Goal: Task Accomplishment & Management: Use online tool/utility

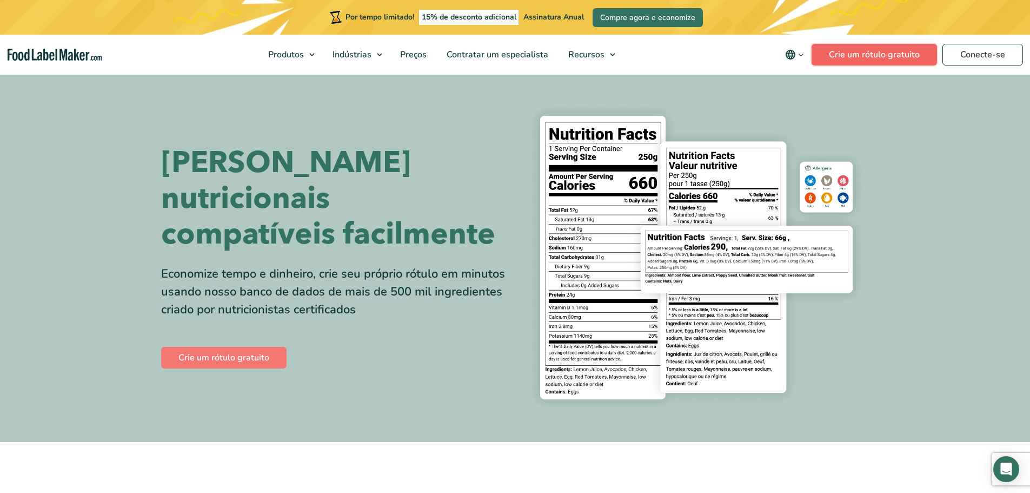
click at [857, 57] on font "Crie um rótulo gratuito" at bounding box center [874, 55] width 91 height 12
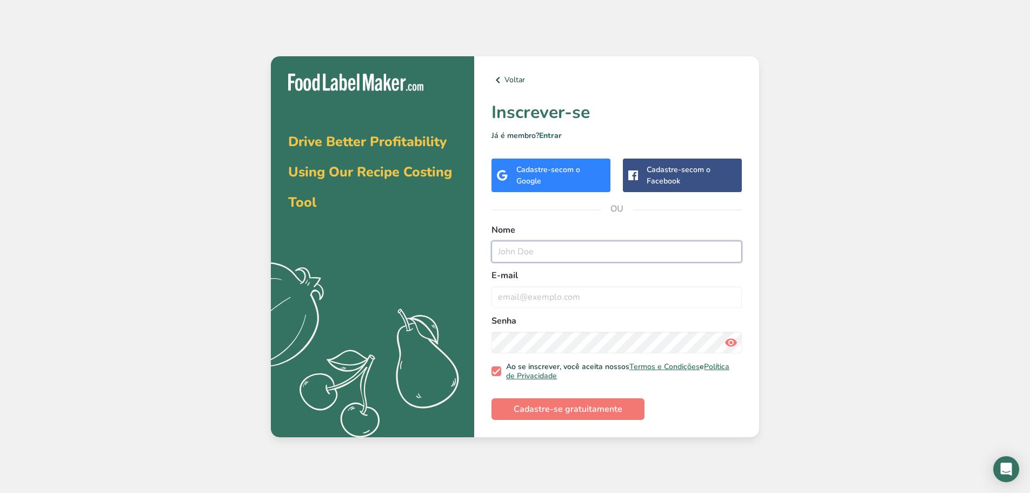
click at [594, 261] on input "text" at bounding box center [616, 252] width 250 height 22
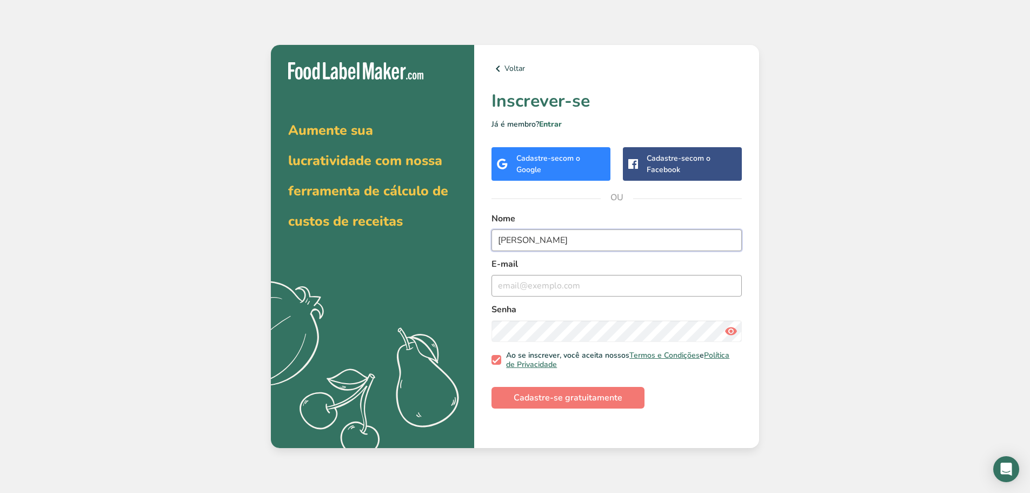
type input "[PERSON_NAME]"
click at [631, 294] on input "email" at bounding box center [616, 286] width 250 height 22
type input "[EMAIL_ADDRESS][DOMAIN_NAME]"
click at [563, 392] on font "Cadastre-se gratuitamente" at bounding box center [568, 397] width 109 height 12
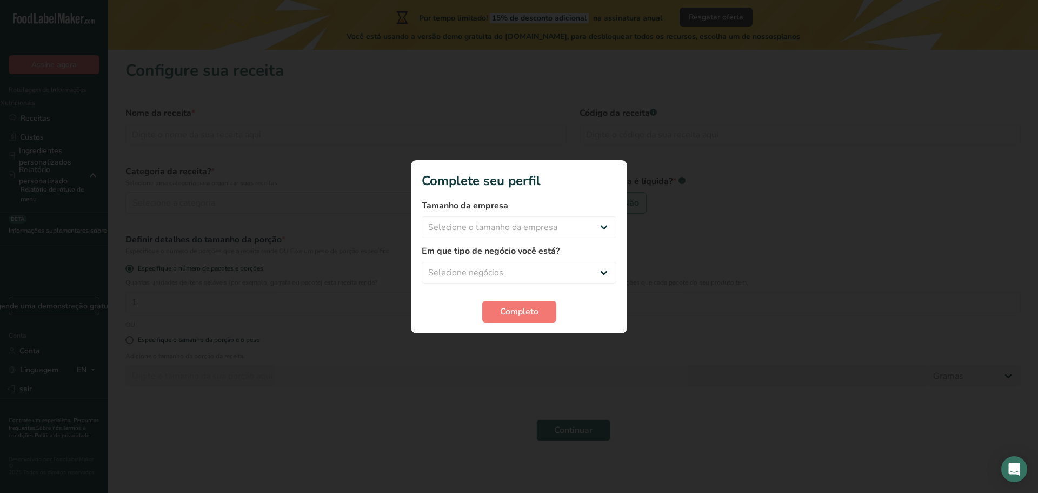
click at [623, 308] on section "Complete seu perfil Tamanho da empresa Selecione o tamanho da empresa Fewer tha…" at bounding box center [519, 246] width 216 height 173
click at [509, 221] on select "Selecione o tamanho da empresa Fewer than 10 Employees 10 to 50 Employees 51 to…" at bounding box center [519, 227] width 195 height 22
select select "1"
click at [422, 216] on select "Selecione o tamanho da empresa Fewer than 10 Employees 10 to 50 Employees 51 to…" at bounding box center [519, 227] width 195 height 22
click at [523, 280] on select "Selecione negócios Packaged Food Manufacturer Restaurant & Cafe Bakery Meal Pla…" at bounding box center [519, 273] width 195 height 22
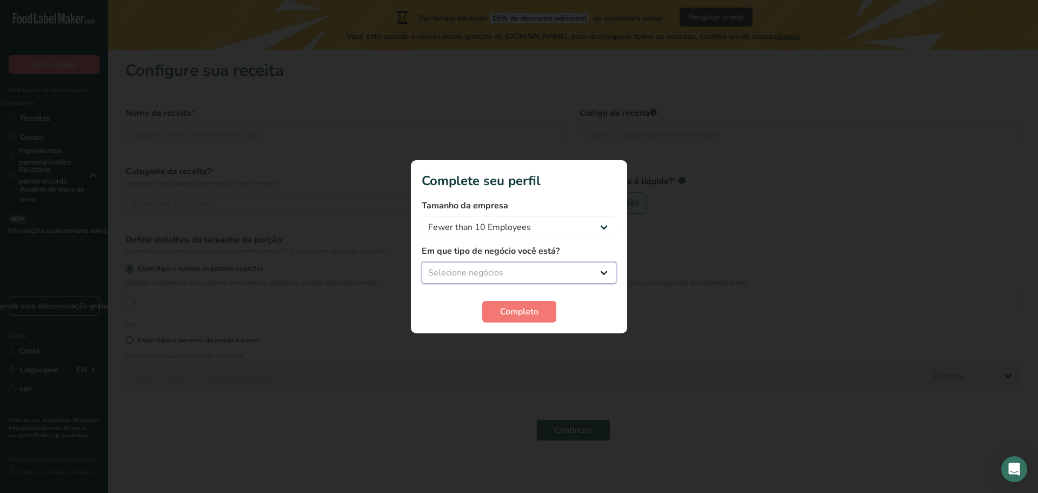
select select "1"
click at [422, 262] on select "Selecione negócios Packaged Food Manufacturer Restaurant & Cafe Bakery Meal Pla…" at bounding box center [519, 273] width 195 height 22
click at [491, 282] on select "Packaged Food Manufacturer Restaurant & Cafe Bakery Meal Plans & Catering Compa…" at bounding box center [519, 273] width 195 height 22
click at [489, 280] on select "Packaged Food Manufacturer Restaurant & Cafe Bakery Meal Plans & Catering Compa…" at bounding box center [519, 273] width 195 height 22
click at [514, 313] on font "Completo" at bounding box center [519, 311] width 38 height 12
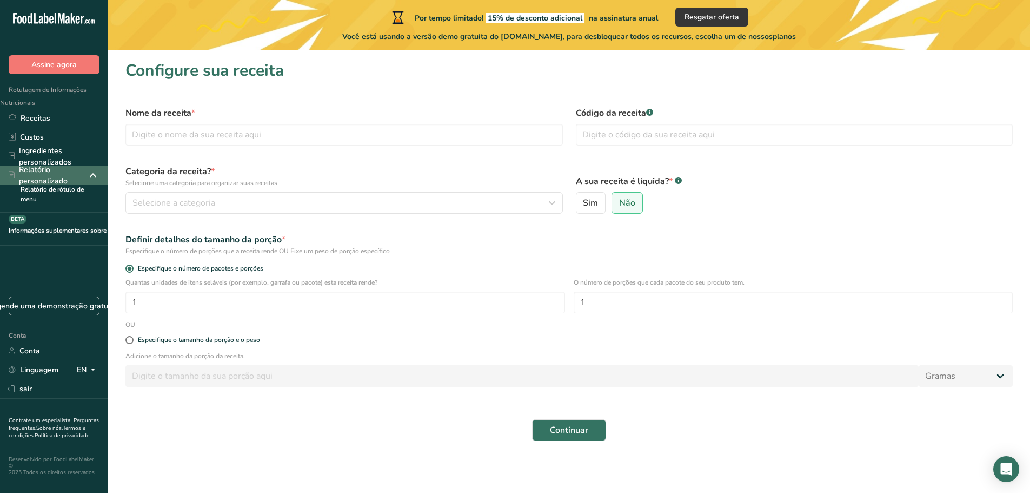
click at [92, 177] on icon at bounding box center [92, 174] width 13 height 19
click at [88, 173] on icon at bounding box center [92, 174] width 13 height 19
click at [56, 159] on font "Ingredientes personalizados" at bounding box center [45, 156] width 52 height 22
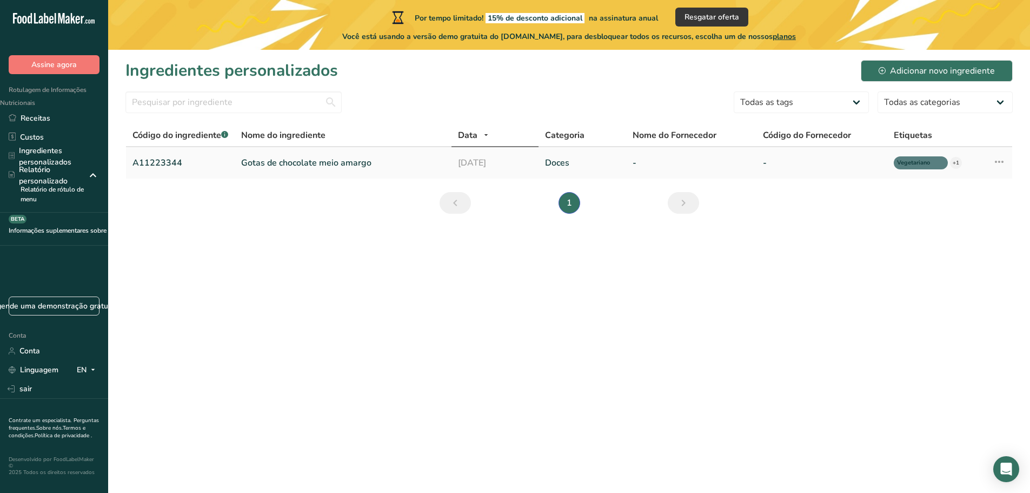
click at [998, 162] on icon at bounding box center [999, 161] width 13 height 19
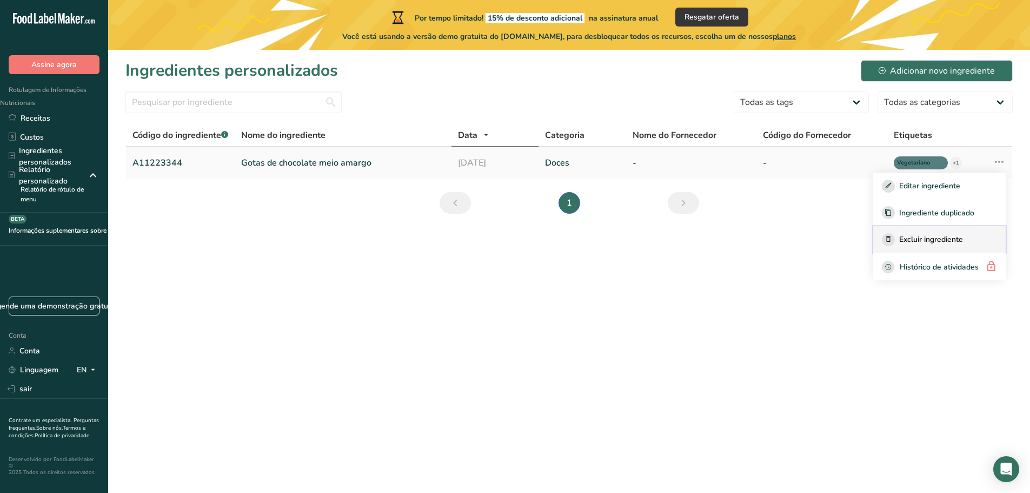
click at [913, 239] on font "Excluir ingrediente" at bounding box center [931, 239] width 64 height 10
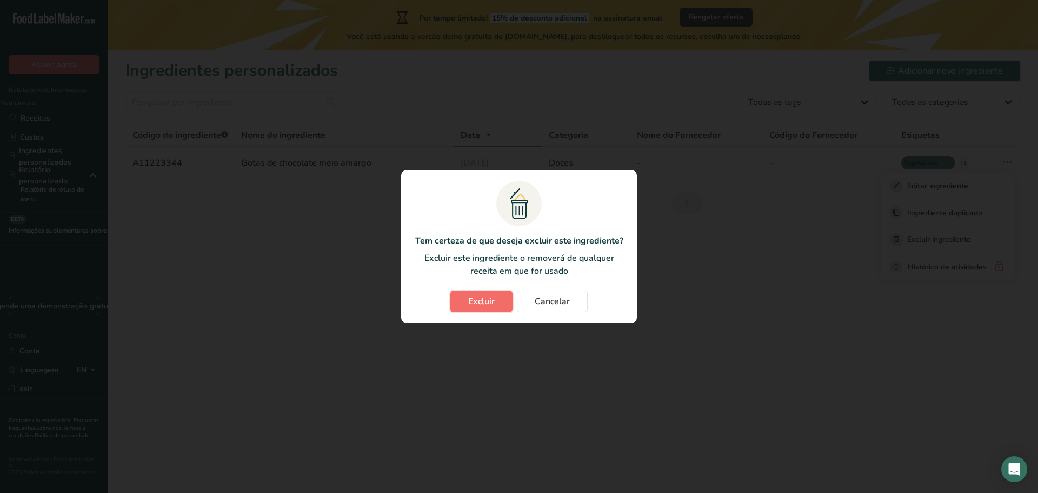
click at [488, 308] on button "Excluir" at bounding box center [481, 301] width 62 height 22
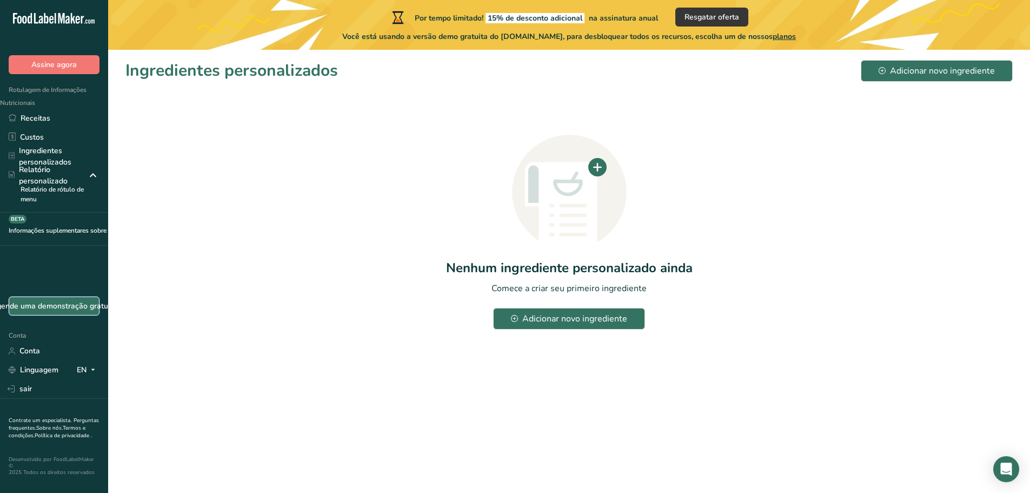
click at [50, 311] on font "Agende uma demonstração gratuita" at bounding box center [53, 306] width 125 height 10
click at [55, 118] on link "Receitas" at bounding box center [54, 118] width 108 height 19
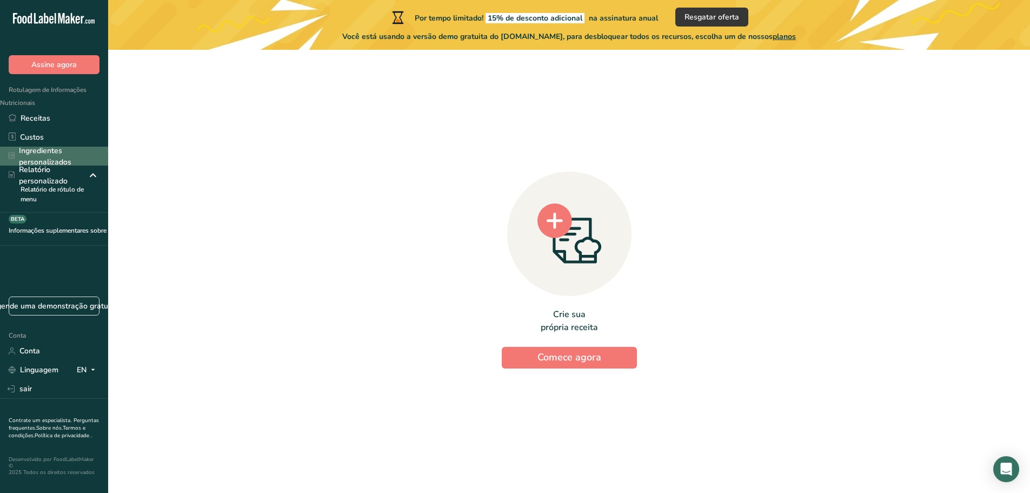
click at [45, 150] on font "Ingredientes personalizados" at bounding box center [45, 156] width 52 height 22
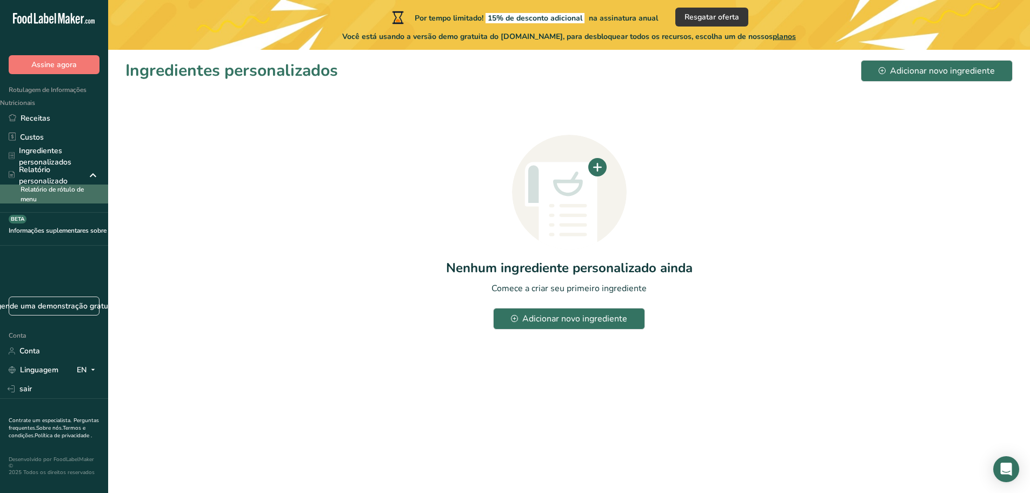
click at [52, 192] on font "Relatório de rótulo de menu" at bounding box center [52, 194] width 63 height 18
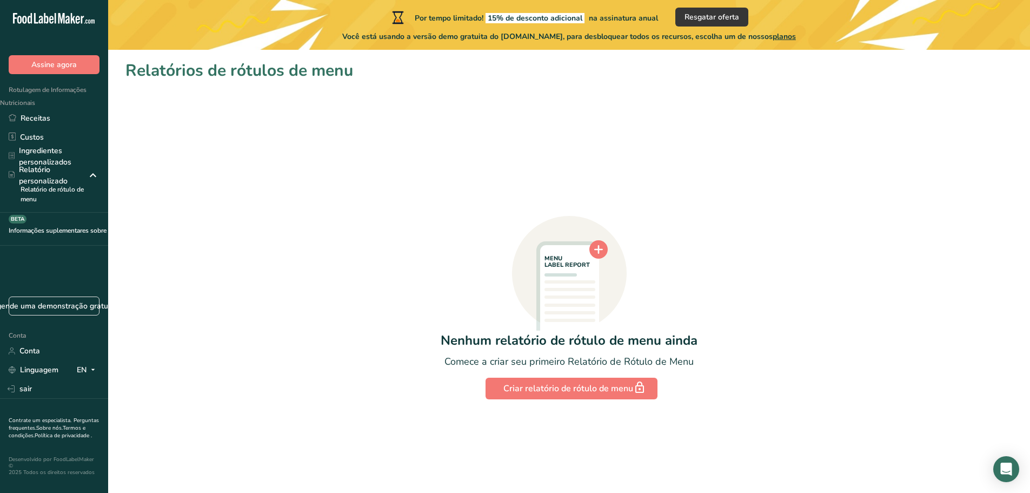
click at [564, 400] on section "Relatórios de rótulos de menu MENU LABEL REPORT Nenhum relatório de rótulo de m…" at bounding box center [569, 233] width 922 height 367
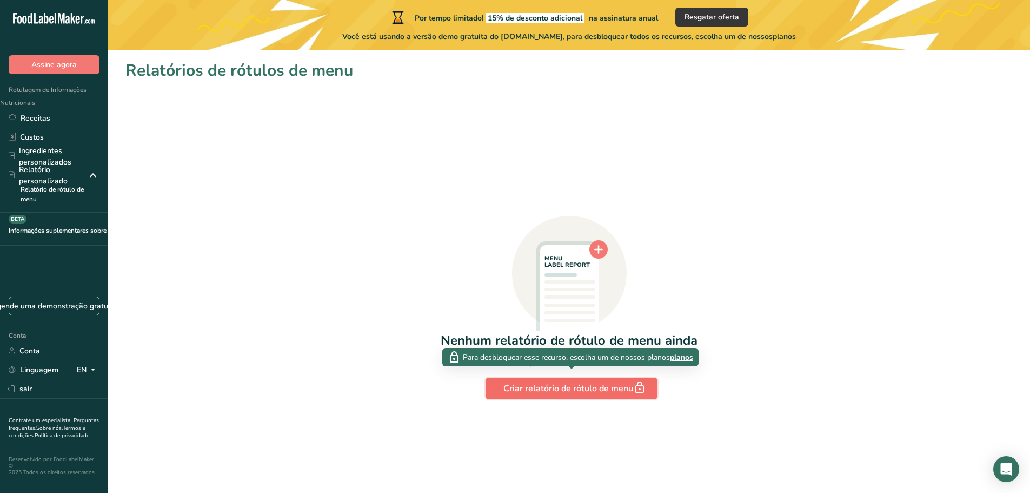
click at [569, 392] on font "Criar relatório de rótulo de menu" at bounding box center [568, 388] width 130 height 12
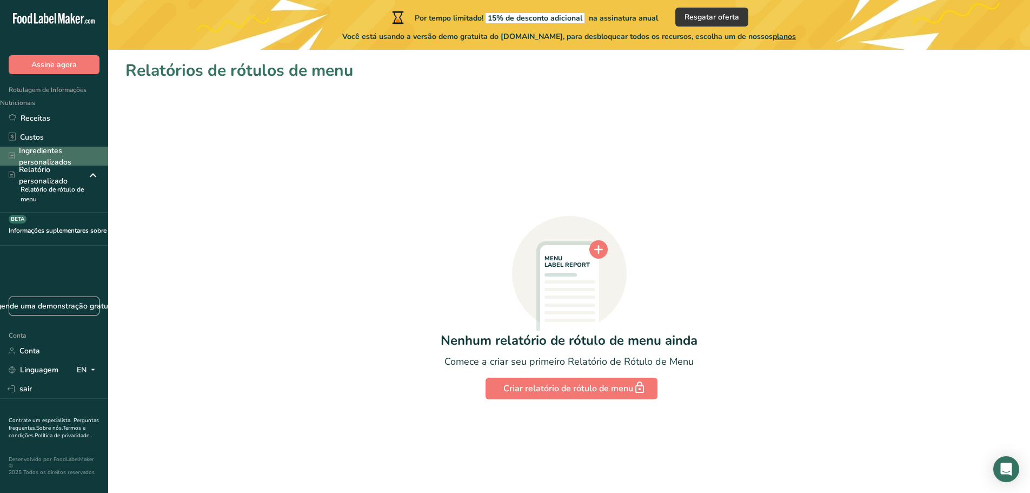
click at [55, 156] on font "Ingredientes personalizados" at bounding box center [59, 156] width 81 height 23
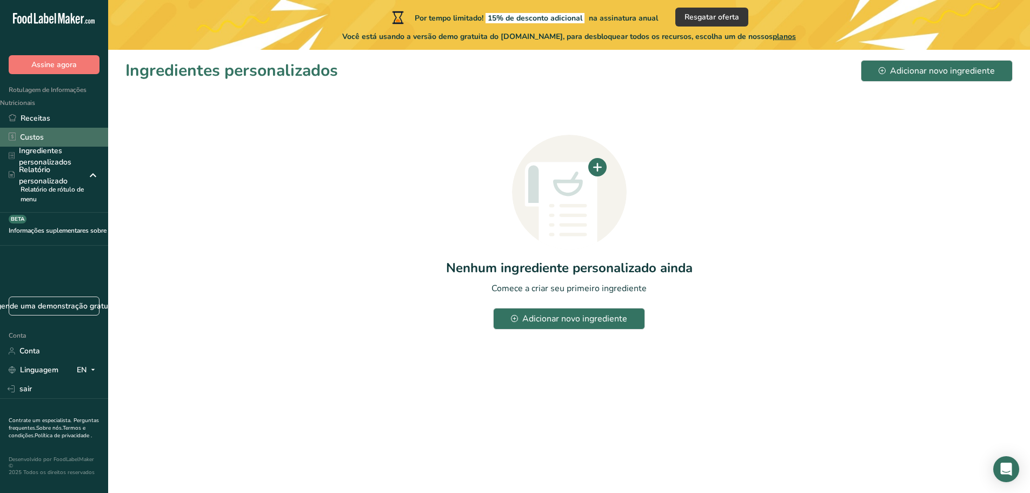
click at [39, 137] on font "Custos" at bounding box center [32, 137] width 24 height 10
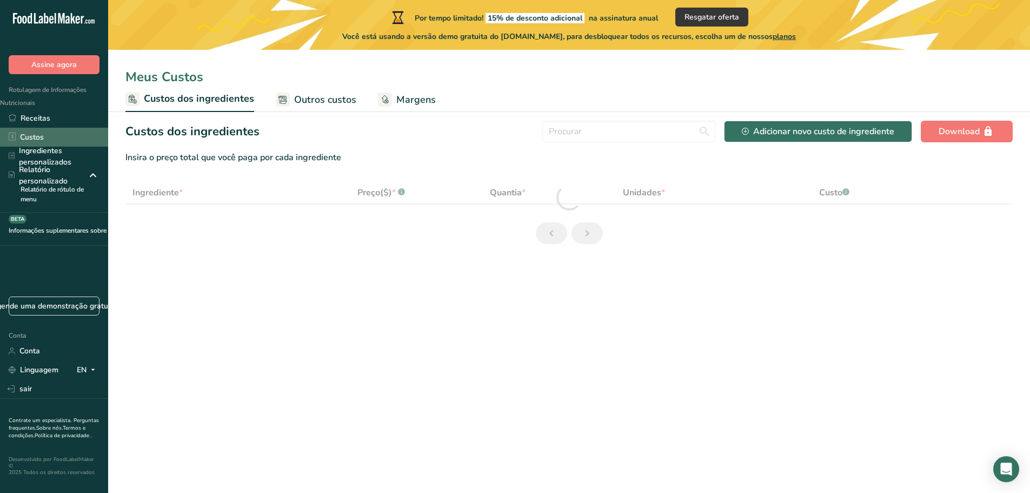
select select "1"
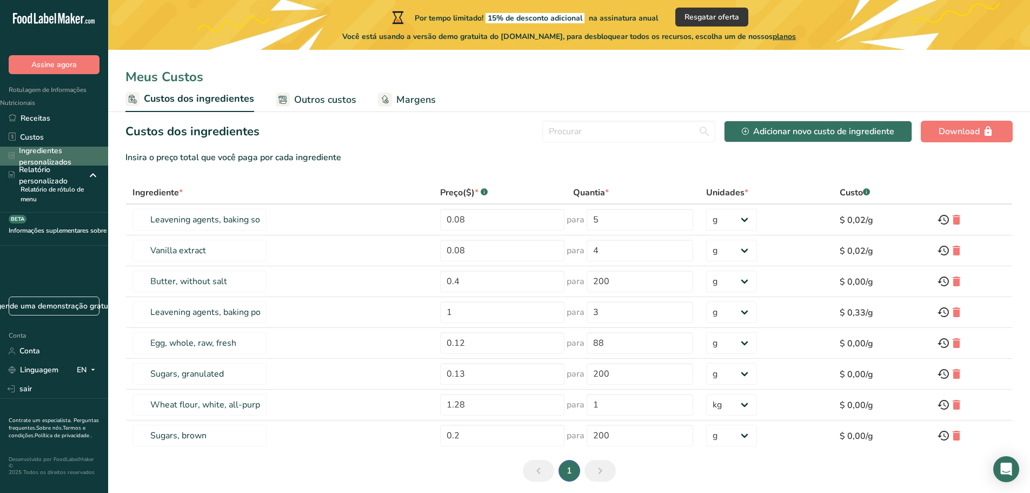
click at [56, 159] on font "Ingredientes personalizados" at bounding box center [45, 156] width 52 height 22
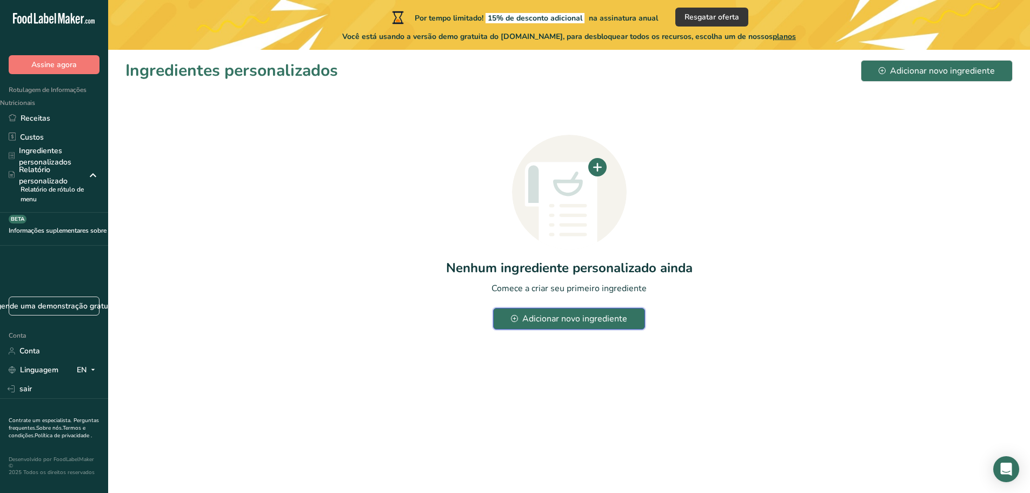
click at [584, 323] on font "Adicionar novo ingrediente" at bounding box center [574, 318] width 105 height 12
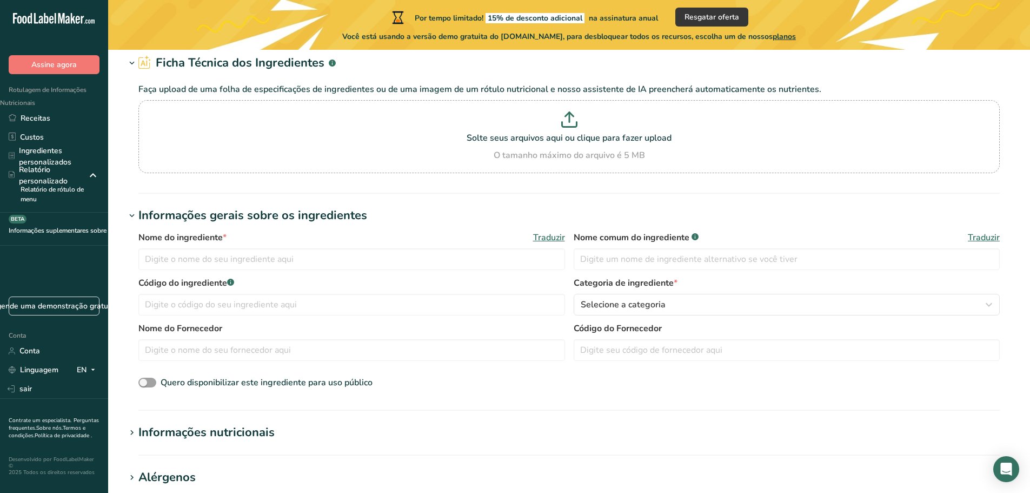
scroll to position [108, 0]
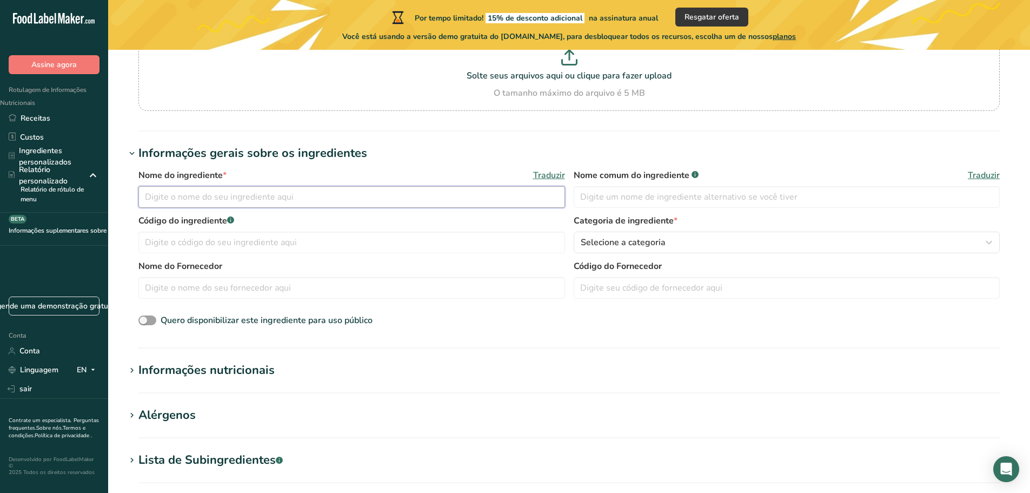
click at [255, 201] on input "text" at bounding box center [351, 197] width 427 height 22
type input "Folhas de ortelã desidratadas"
click at [632, 198] on input "text" at bounding box center [787, 197] width 427 height 22
type input "o"
type input "Ortelã"
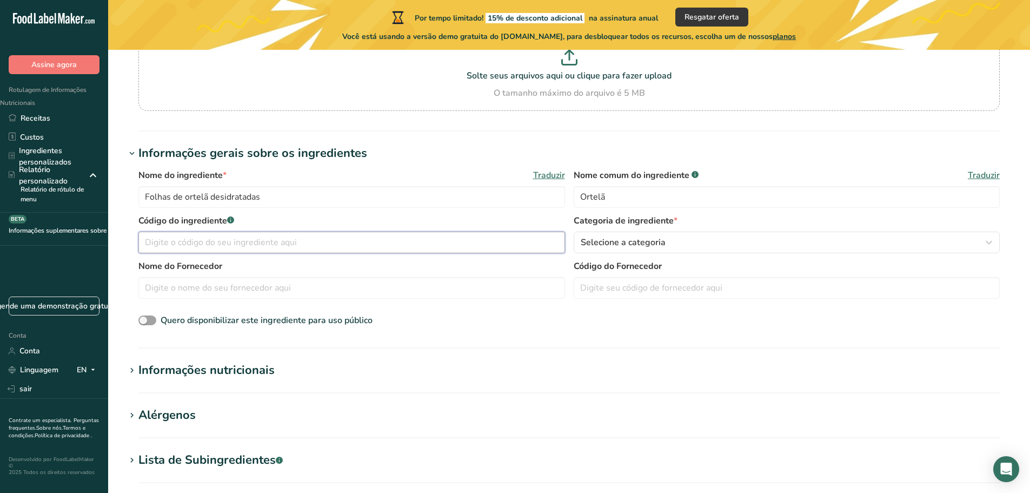
click at [252, 247] on input "text" at bounding box center [351, 242] width 427 height 22
type input "419538"
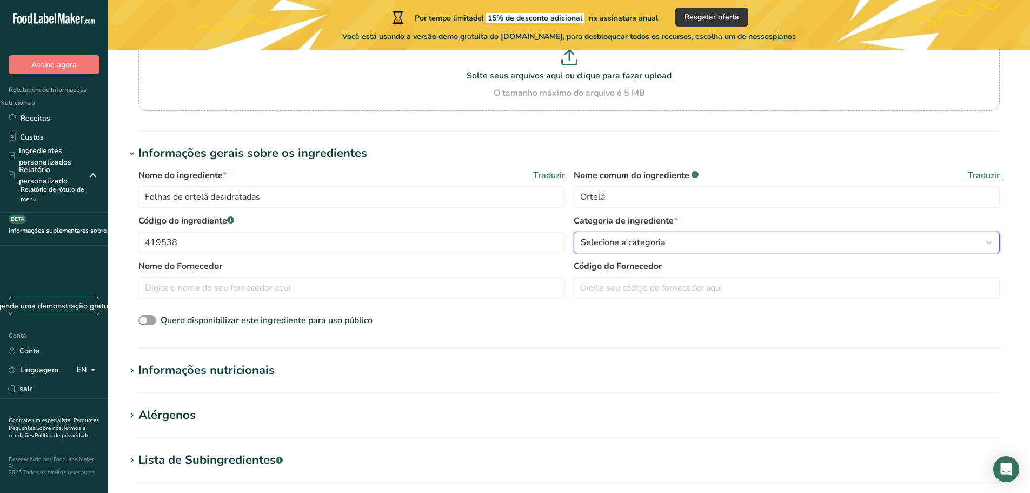
click at [657, 249] on button "Selecione a categoria" at bounding box center [787, 242] width 427 height 22
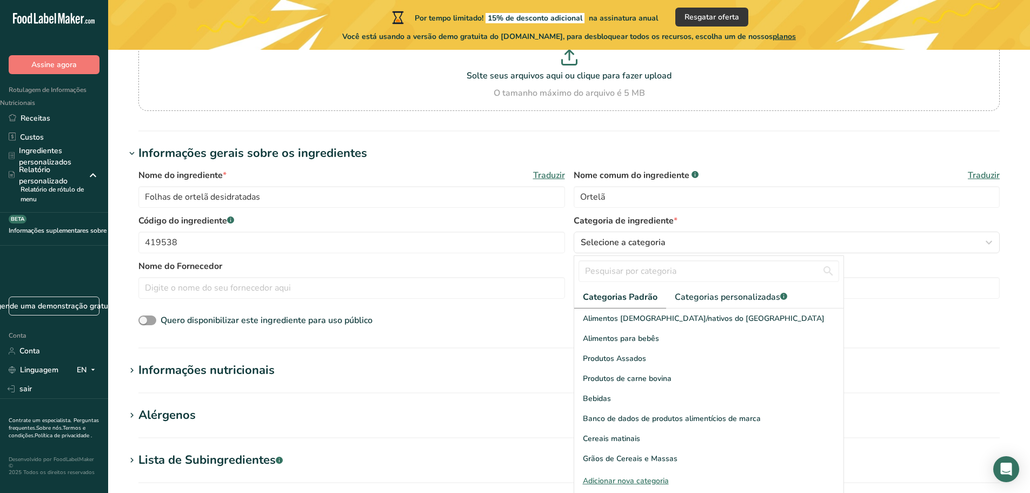
click at [254, 254] on div "Código do ingrediente .a-a{fill:#347362;}.b-a{fill:#fff;} 419538 Categoria de i…" at bounding box center [568, 236] width 861 height 45
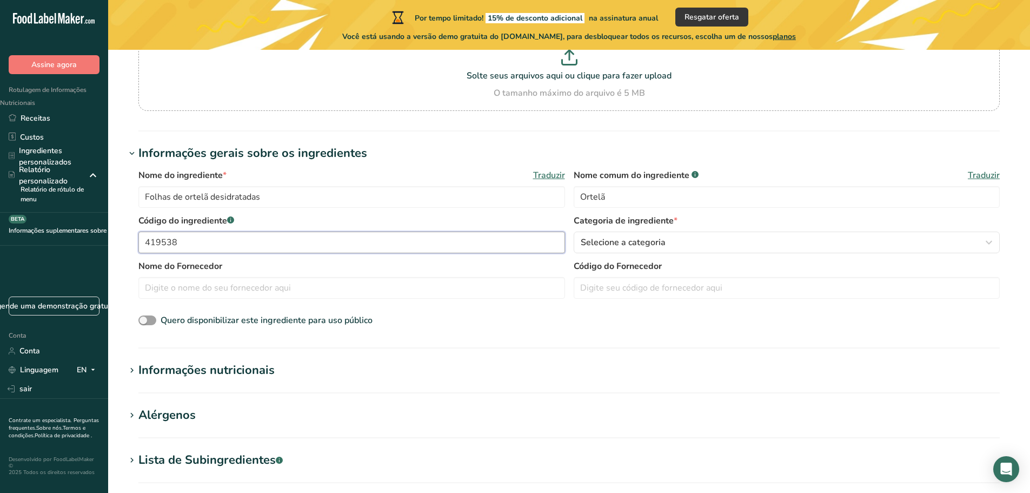
click at [216, 239] on input "419538" at bounding box center [351, 242] width 427 height 22
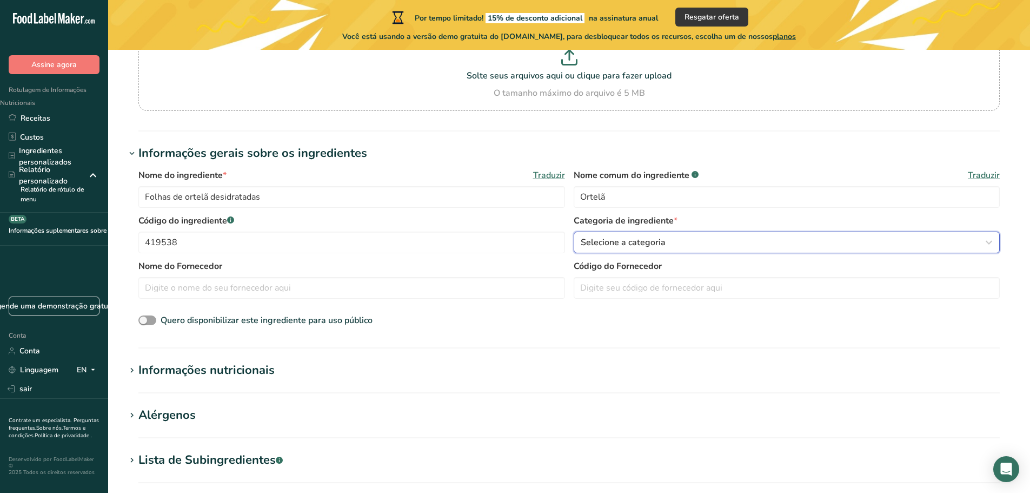
click at [620, 245] on font "Selecione a categoria" at bounding box center [623, 242] width 85 height 12
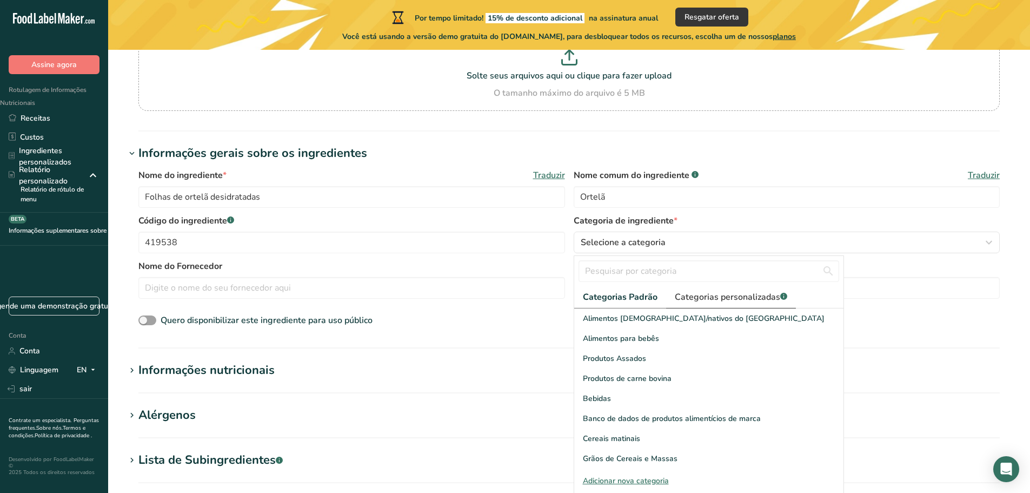
click at [694, 296] on font "Categorias personalizadas" at bounding box center [727, 297] width 105 height 12
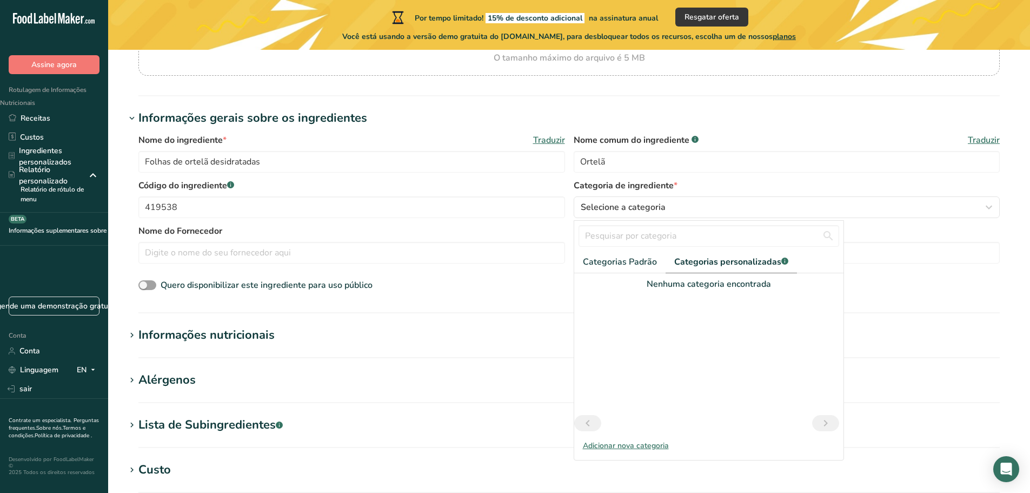
scroll to position [162, 0]
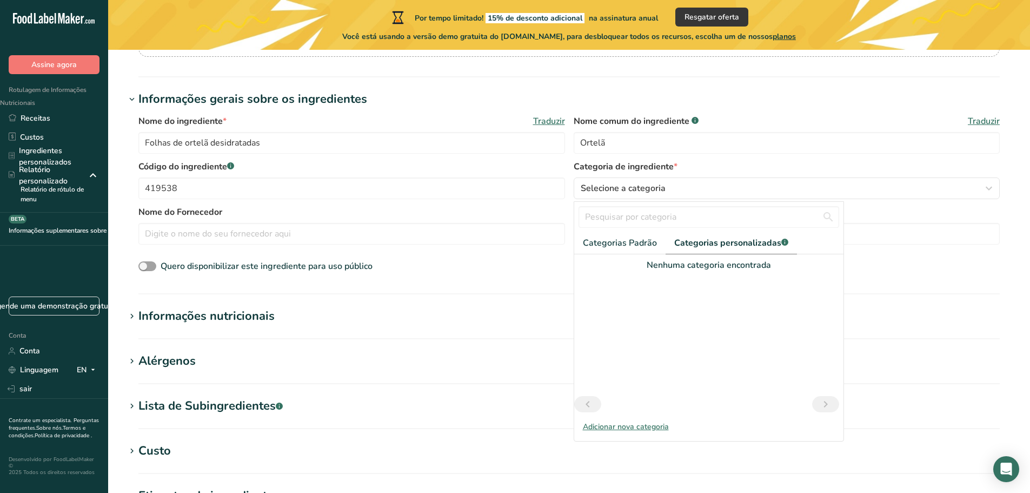
click at [637, 429] on font "Adicionar nova categoria" at bounding box center [626, 426] width 86 height 10
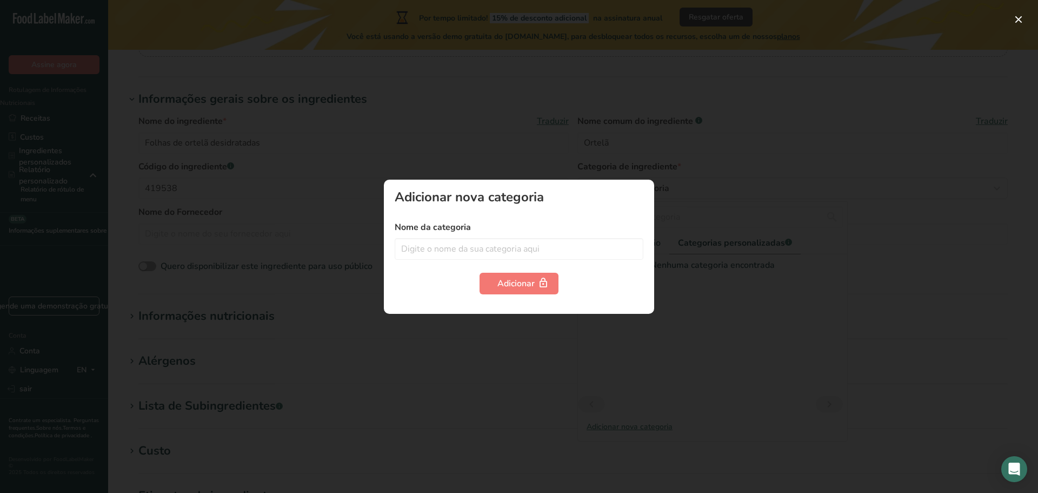
click at [840, 321] on div at bounding box center [519, 246] width 1038 height 493
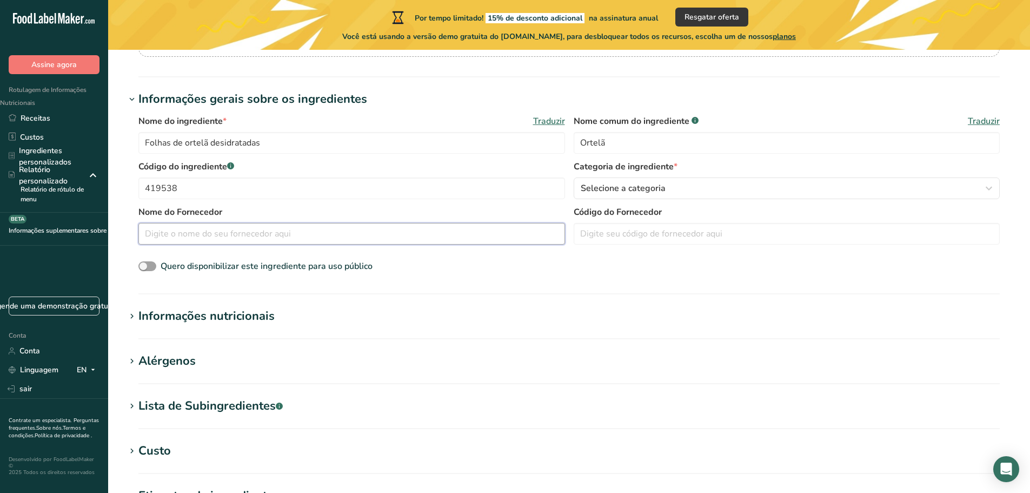
click at [280, 236] on input "text" at bounding box center [351, 234] width 427 height 22
type input "Ceasa"
click at [629, 228] on input "text" at bounding box center [787, 234] width 427 height 22
type input "a"
type input "384564"
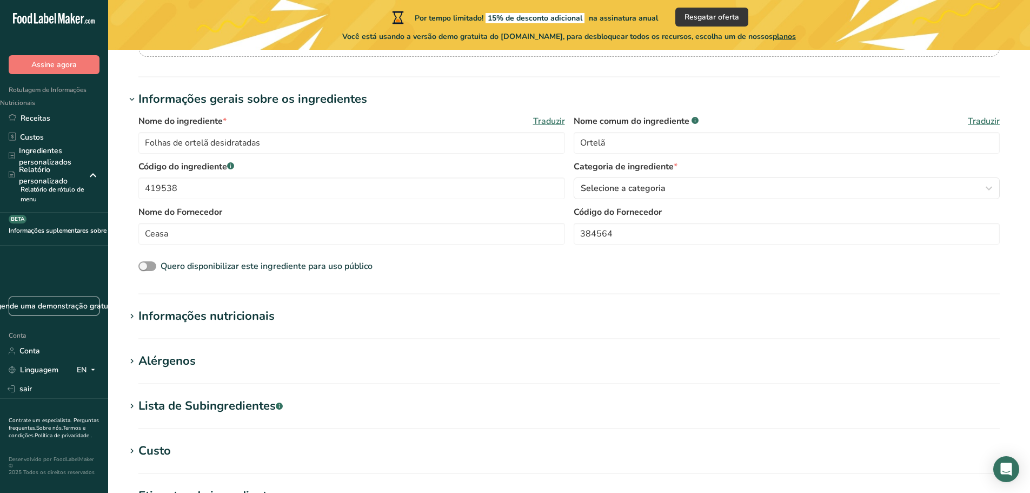
click at [169, 315] on font "Informações nutricionais" at bounding box center [206, 316] width 136 height 16
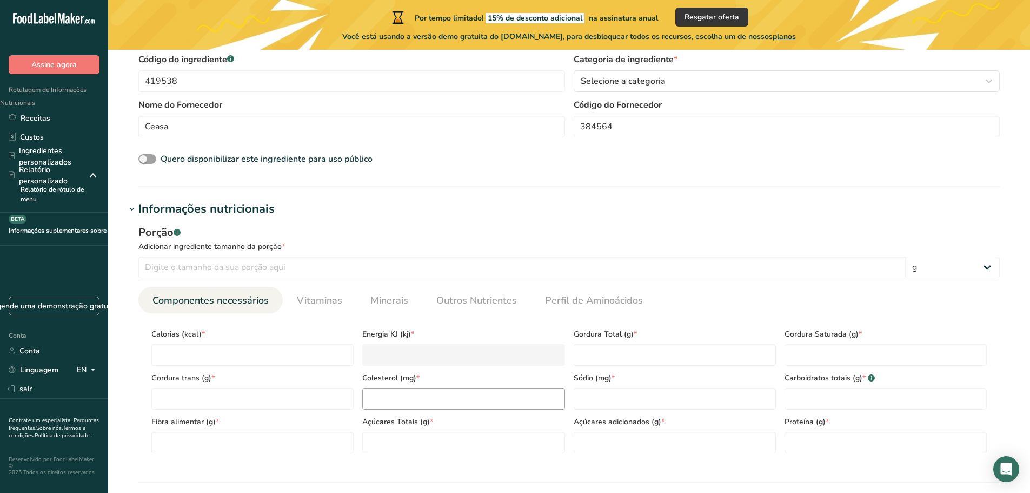
scroll to position [270, 0]
click at [281, 267] on input "number" at bounding box center [521, 266] width 767 height 22
type input "2"
click at [239, 266] on input "number" at bounding box center [521, 266] width 767 height 22
type input "-0.0001"
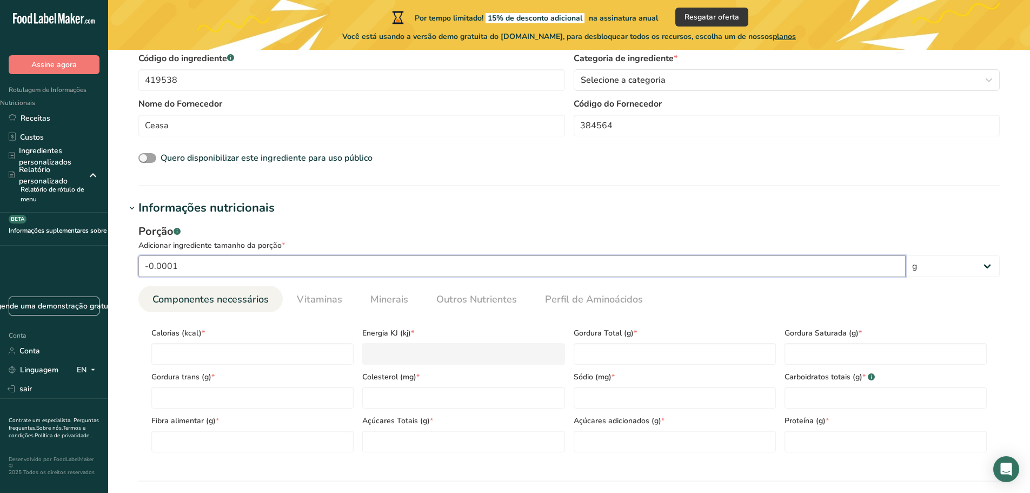
scroll to position [324, 0]
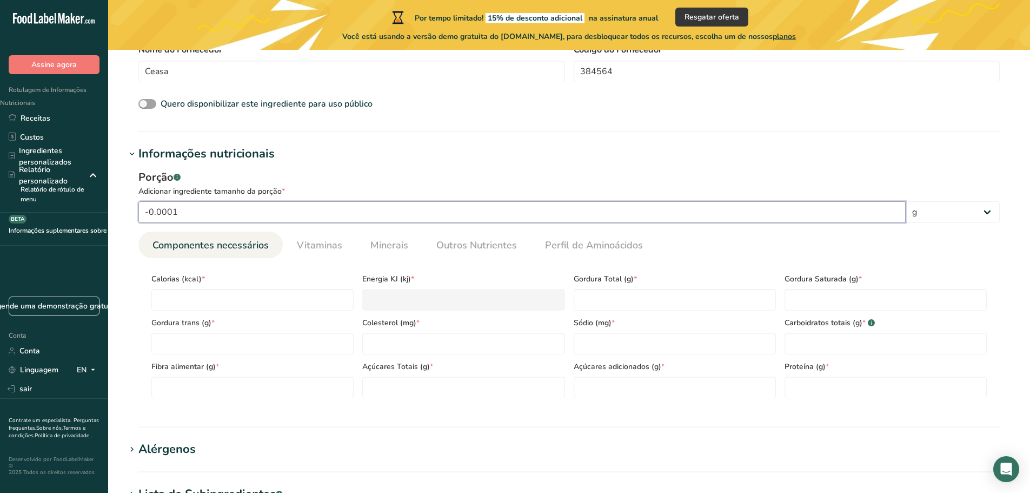
click at [205, 216] on input "-0.0001" at bounding box center [521, 212] width 767 height 22
drag, startPoint x: 194, startPoint y: 215, endPoint x: 123, endPoint y: 216, distance: 70.8
click at [123, 216] on section "Adicionar novo ingrediente Ficha Técnica dos Ingredientes .a-a{fill:#347362;}.b…" at bounding box center [569, 258] width 922 height 1067
click at [265, 271] on div "Calorias (kcal) *" at bounding box center [252, 289] width 211 height 44
click at [228, 297] on input "number" at bounding box center [252, 300] width 202 height 22
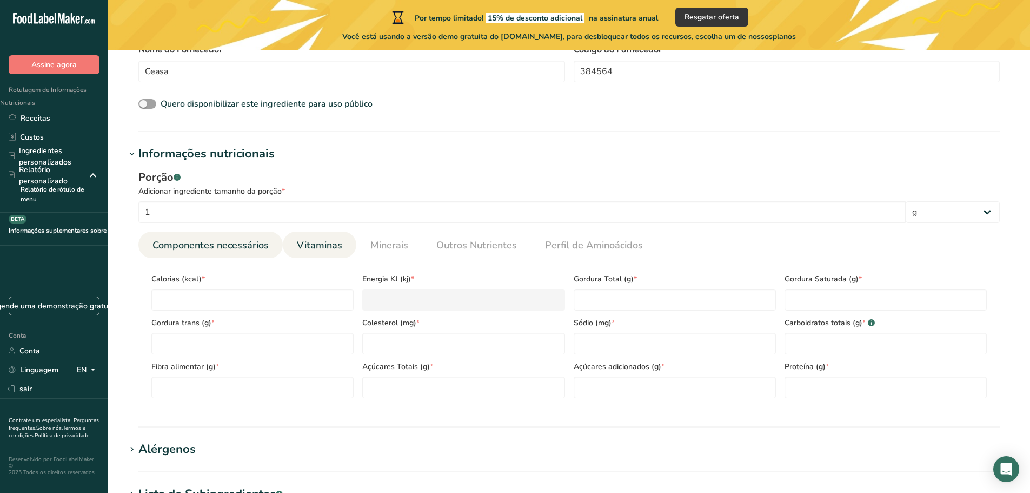
click at [323, 246] on font "Vitaminas" at bounding box center [319, 244] width 45 height 13
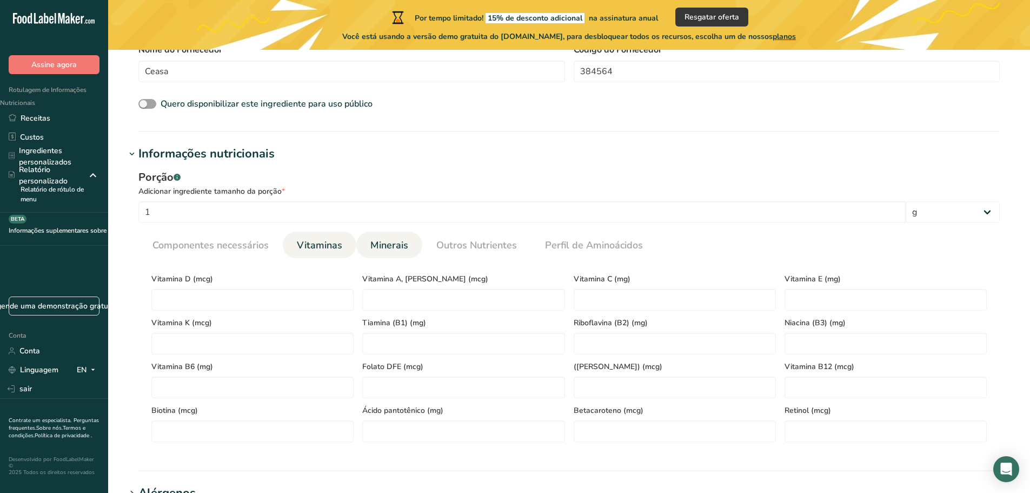
click at [398, 241] on font "Minerais" at bounding box center [389, 244] width 38 height 13
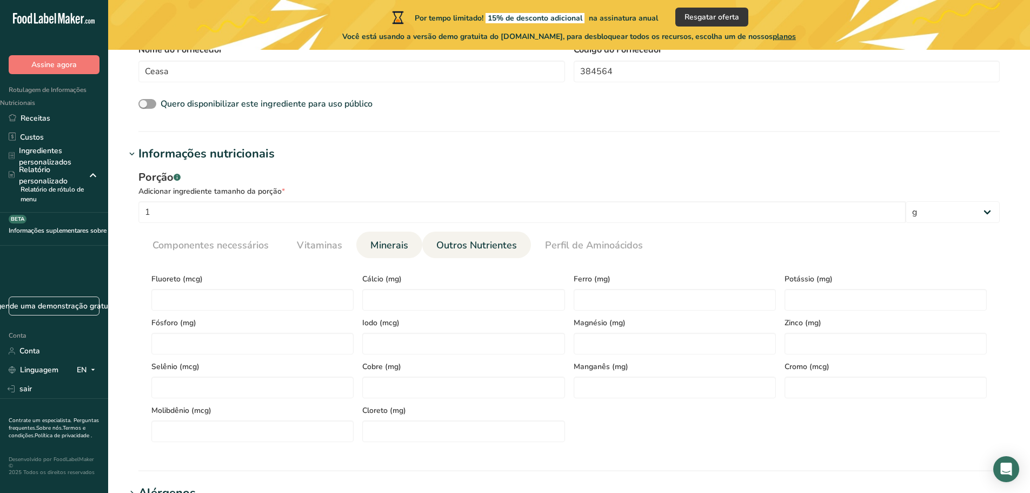
click at [450, 243] on font "Outros Nutrientes" at bounding box center [476, 244] width 81 height 13
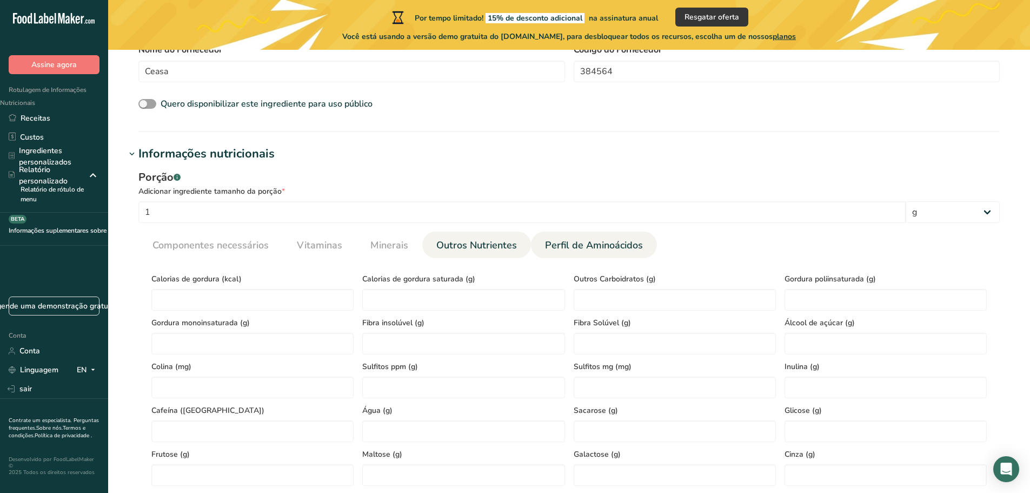
click at [591, 237] on link "Perfil de Aminoácidos" at bounding box center [594, 245] width 107 height 28
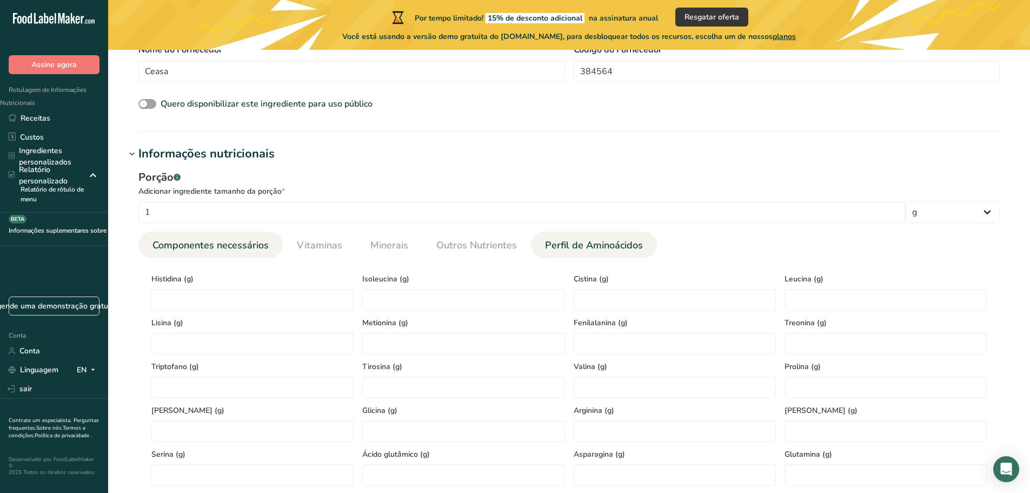
click at [250, 251] on font "Componentes necessários" at bounding box center [210, 244] width 116 height 13
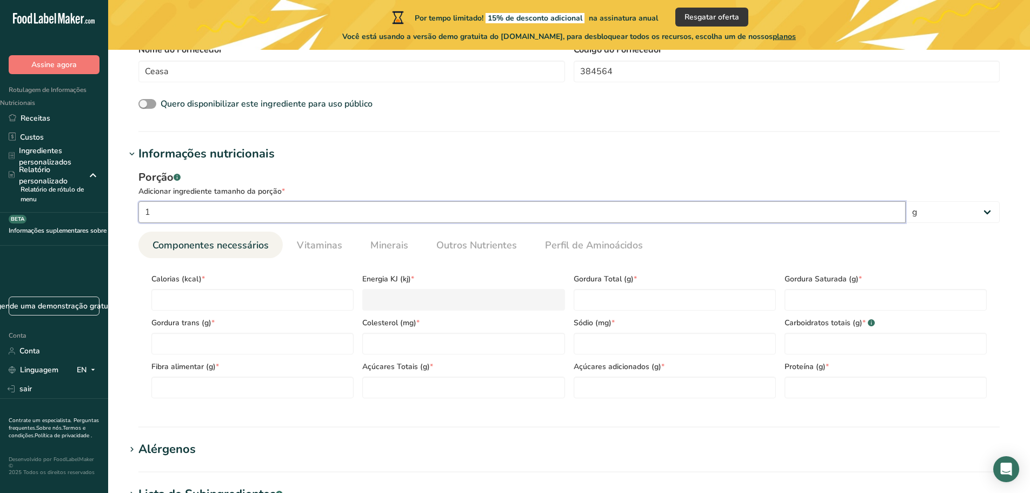
click at [179, 211] on input "1" at bounding box center [521, 212] width 767 height 22
drag, startPoint x: 159, startPoint y: 218, endPoint x: 97, endPoint y: 222, distance: 62.3
click at [97, 222] on div ".a-20{fill:#fff;} Assine agora Rotulagem de Informações Nutricionais Receitas C…" at bounding box center [515, 252] width 1030 height 1152
type input "2"
type input "1"
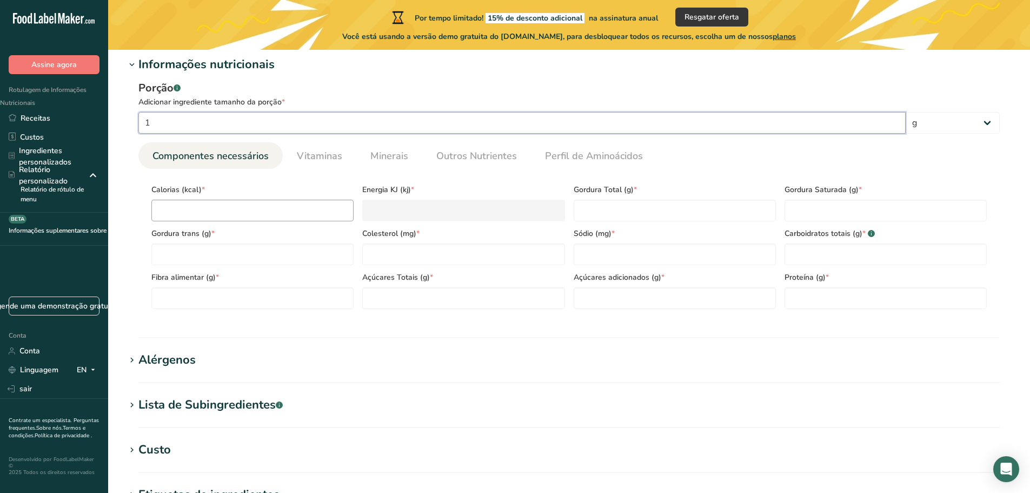
scroll to position [432, 0]
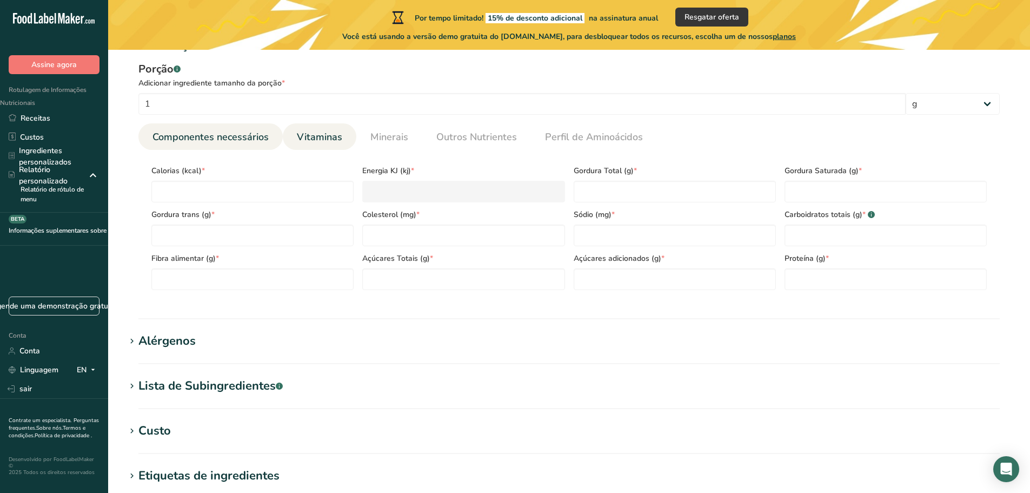
click at [315, 135] on font "Vitaminas" at bounding box center [319, 136] width 45 height 13
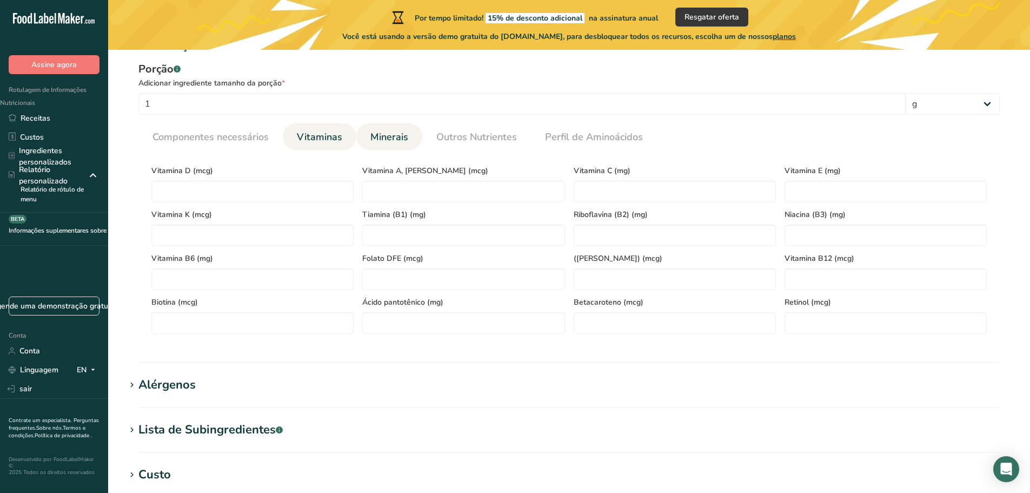
click at [356, 134] on li "Minerais" at bounding box center [389, 136] width 66 height 26
click at [380, 134] on font "Minerais" at bounding box center [389, 136] width 38 height 13
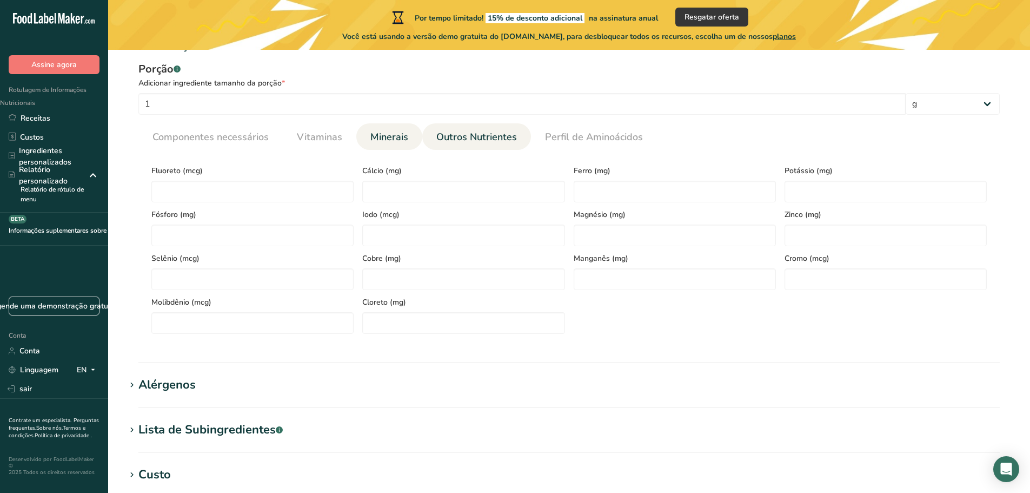
click at [471, 132] on font "Outros Nutrientes" at bounding box center [476, 136] width 81 height 13
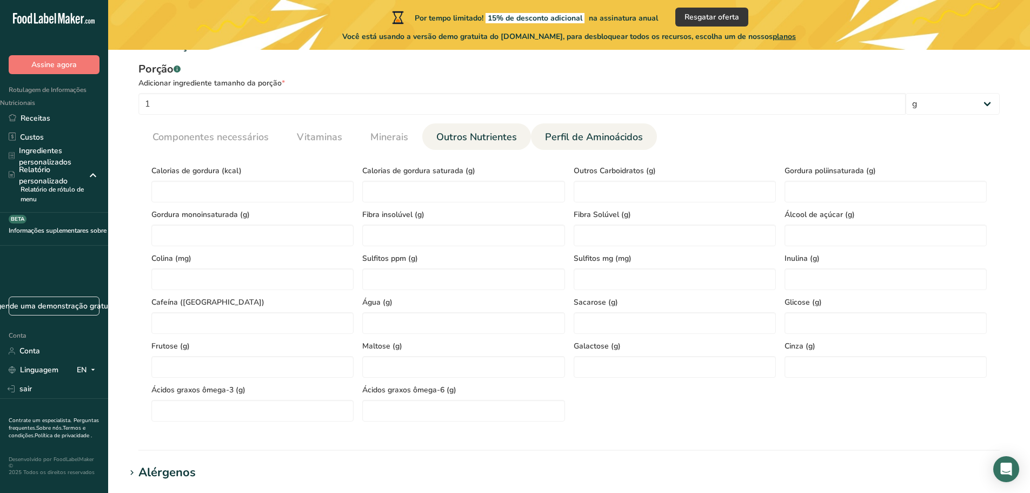
click at [565, 135] on font "Perfil de Aminoácidos" at bounding box center [594, 136] width 98 height 13
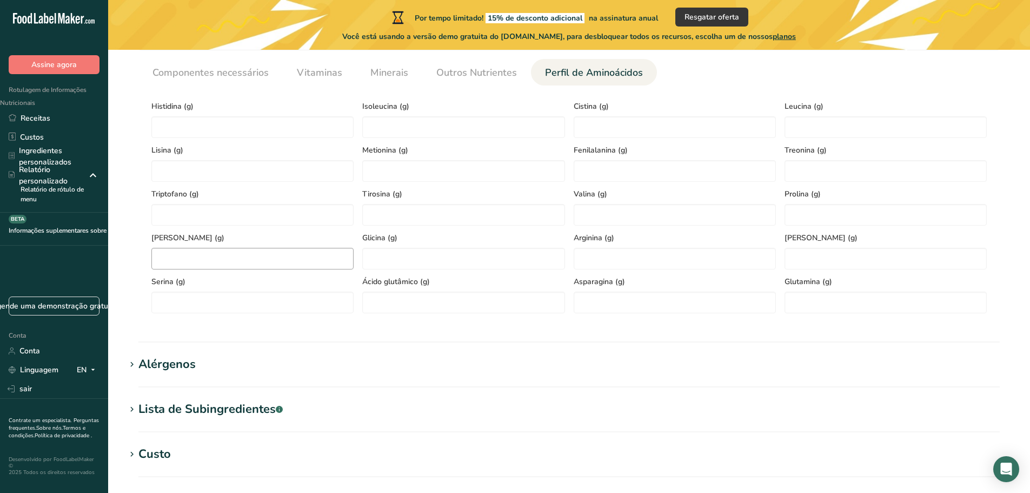
scroll to position [595, 0]
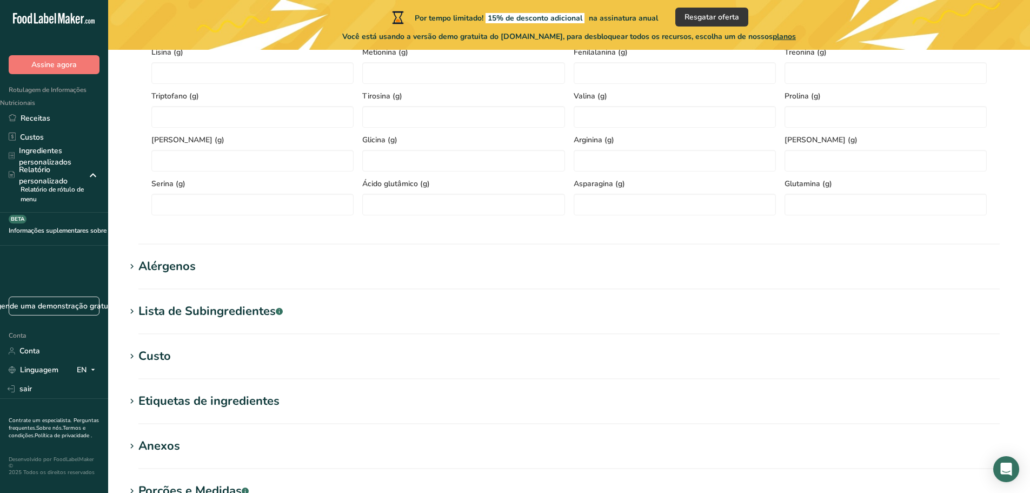
click at [158, 285] on section "Alérgenos Adicione quaisquer alérgenos conhecidos associados ao seu ingrediente…" at bounding box center [568, 273] width 887 height 32
click at [183, 303] on font "Lista de Subingredientes" at bounding box center [206, 311] width 137 height 16
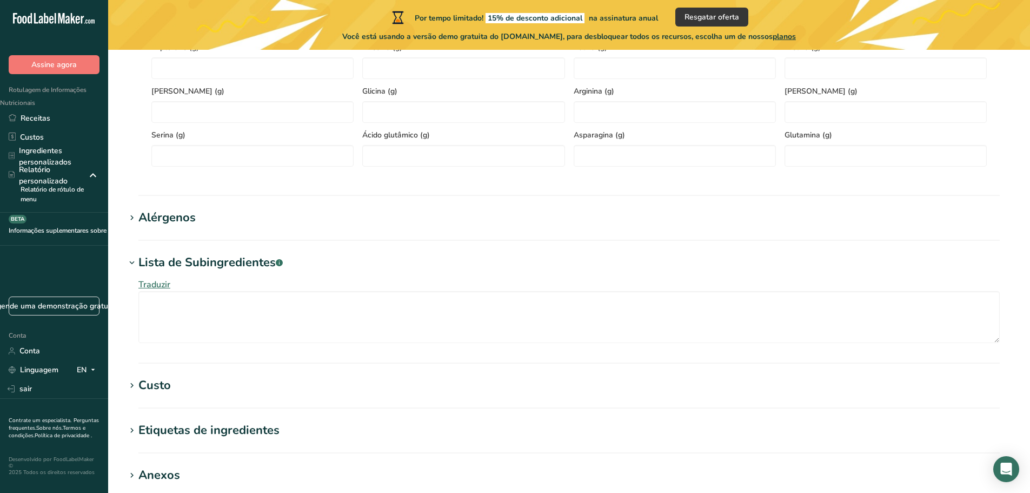
scroll to position [703, 0]
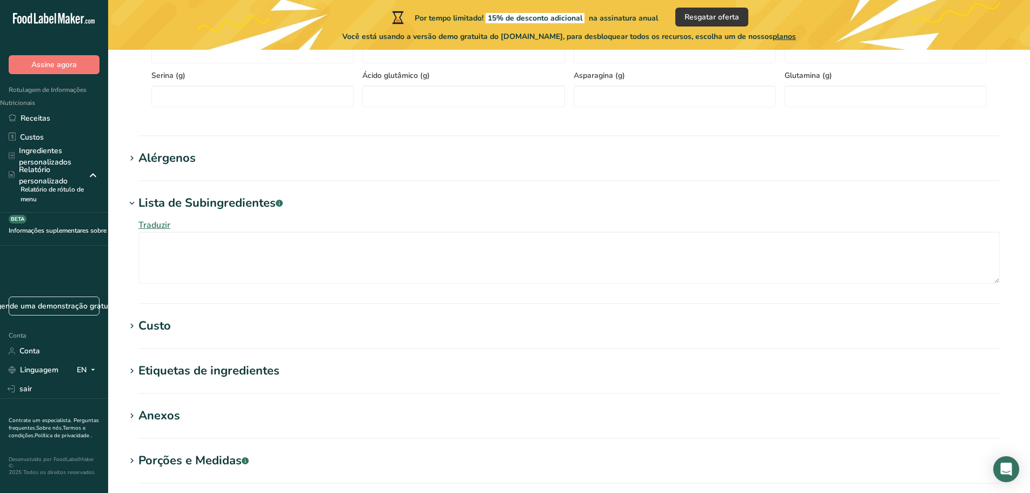
click at [154, 317] on font "Custo" at bounding box center [154, 325] width 32 height 16
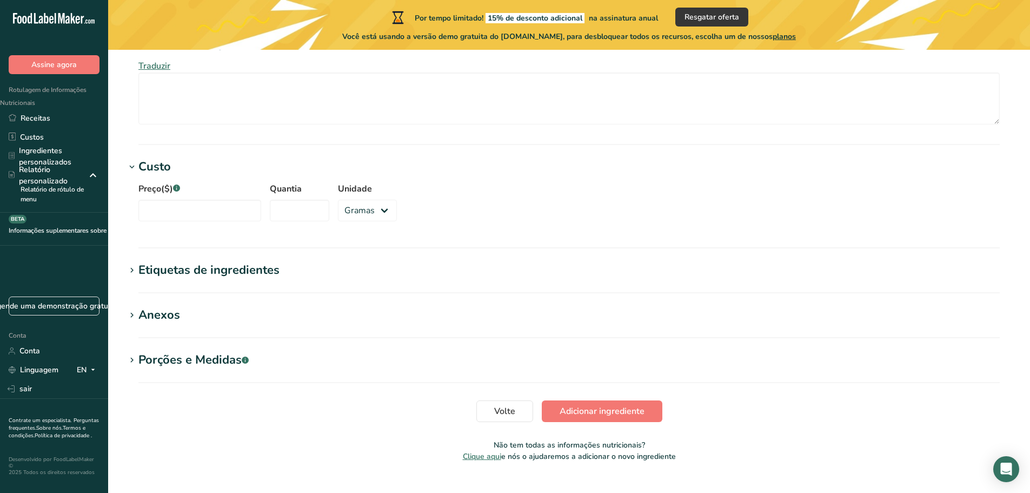
scroll to position [865, 0]
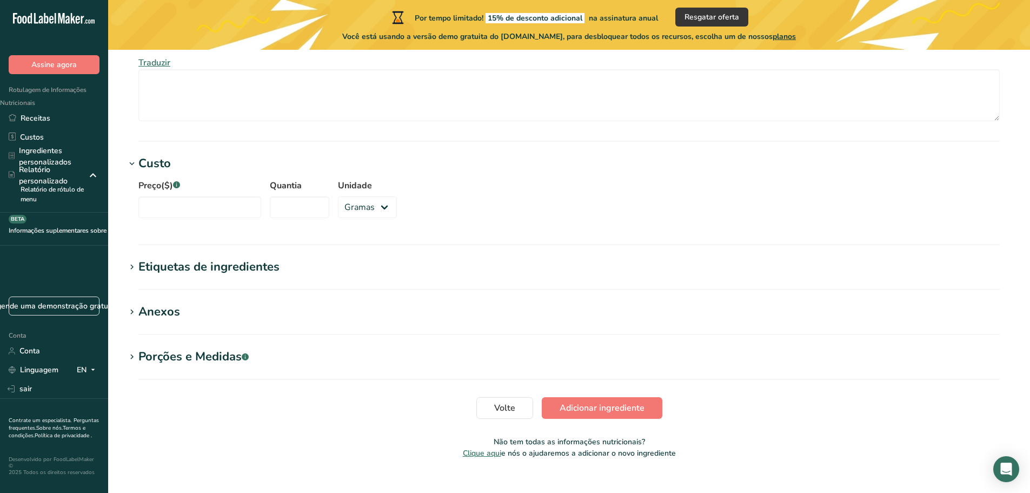
click at [148, 282] on section "Etiquetas de ingredientes Adicionar tags Etiquetas padrão Etiquetas personaliza…" at bounding box center [568, 274] width 887 height 32
click at [148, 270] on font "Etiquetas de ingredientes" at bounding box center [208, 266] width 141 height 16
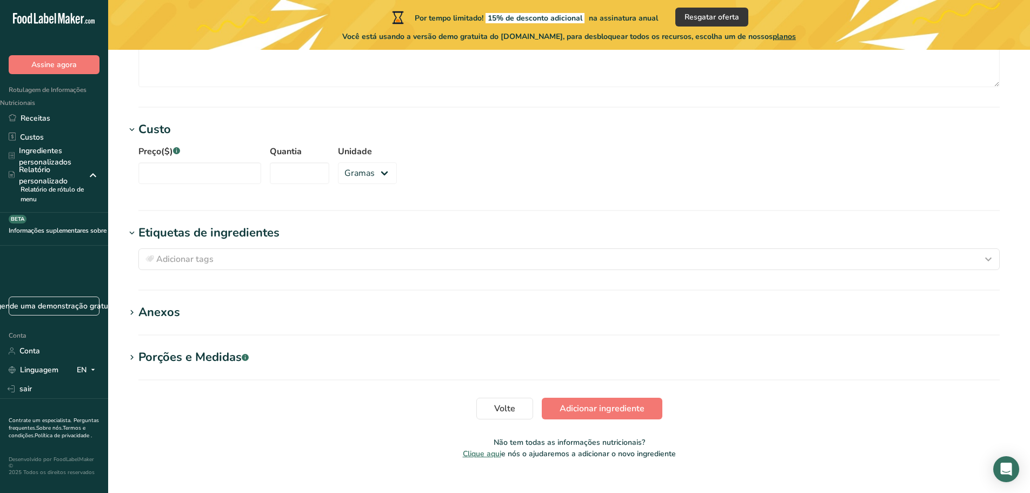
scroll to position [917, 0]
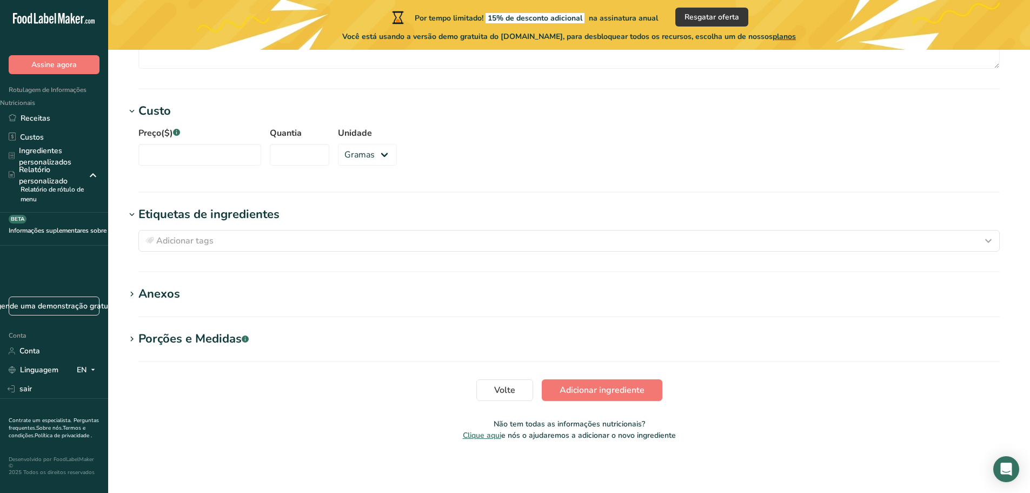
click at [172, 292] on font "Anexos" at bounding box center [159, 293] width 42 height 16
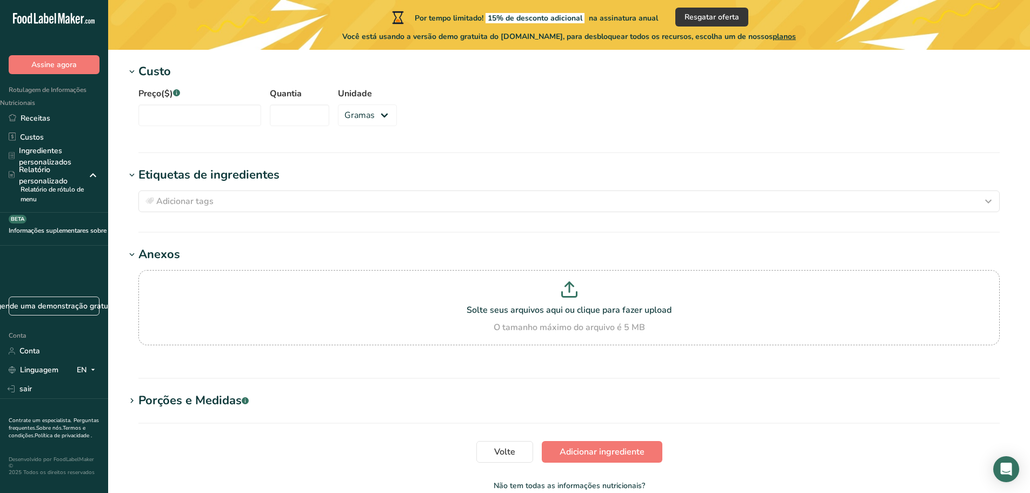
scroll to position [1019, 0]
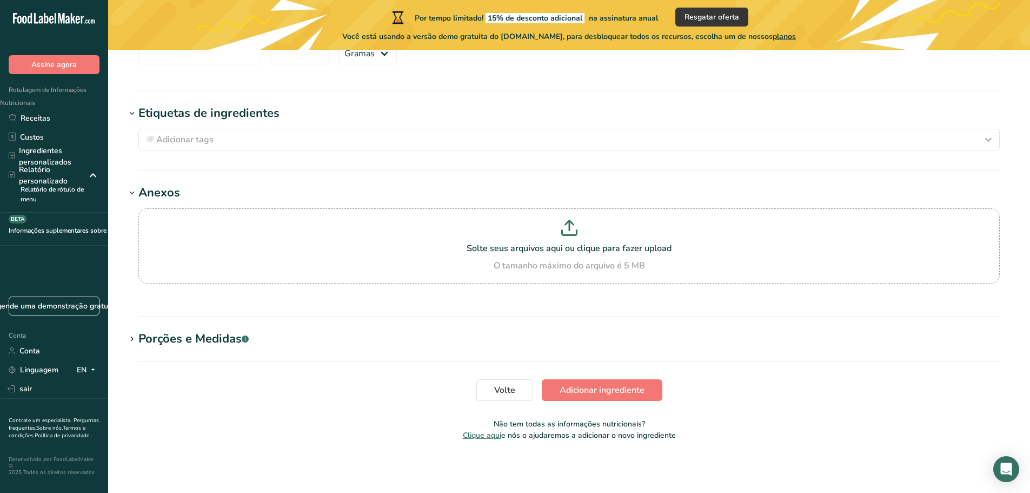
click at [188, 344] on font "Porções e Medidas" at bounding box center [189, 338] width 103 height 16
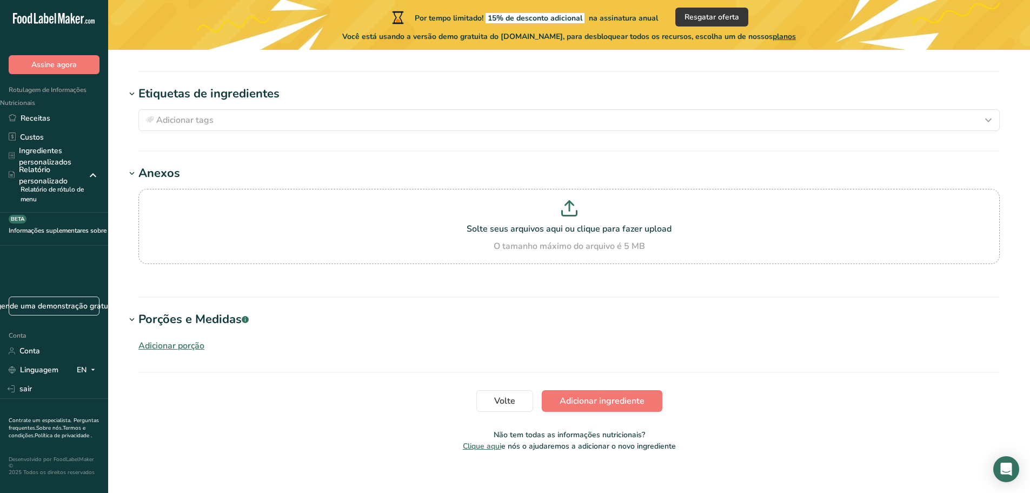
scroll to position [1049, 0]
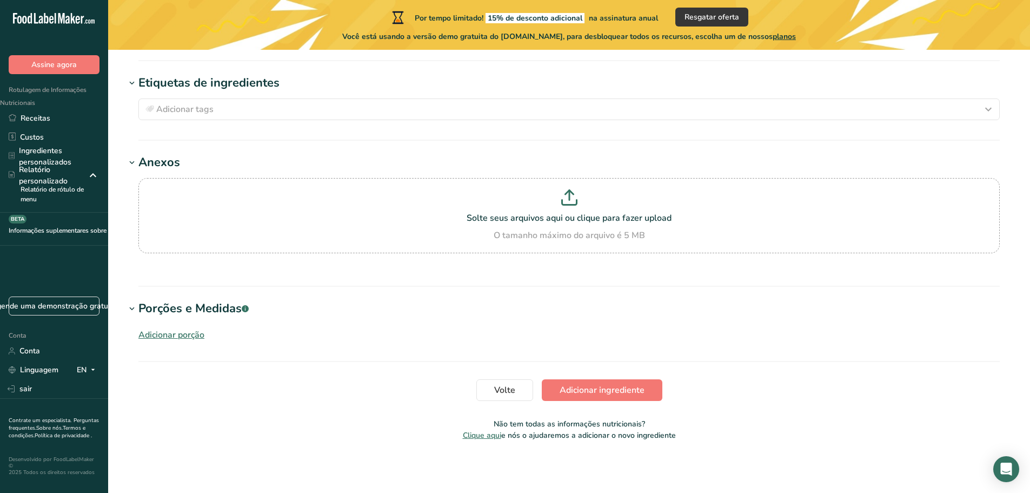
click at [164, 335] on font "Adicionar porção" at bounding box center [171, 335] width 66 height 12
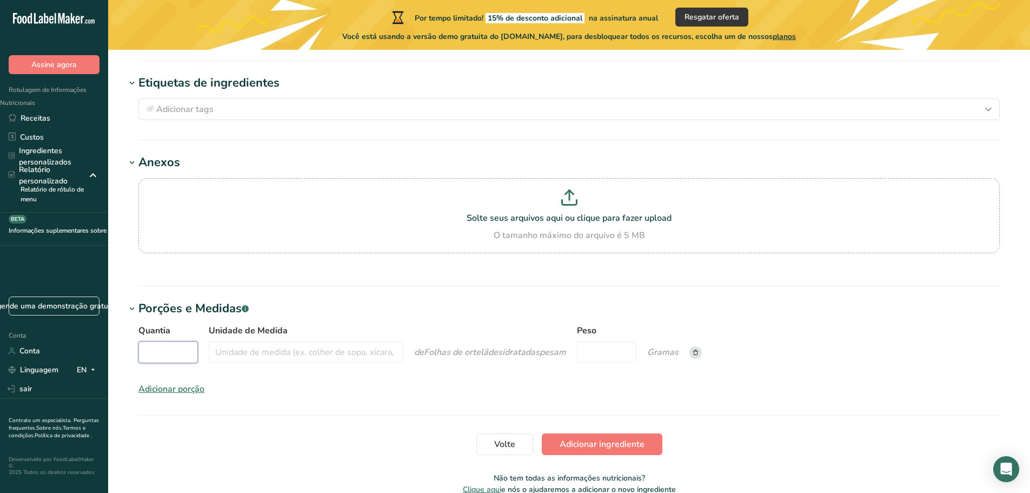
click at [166, 351] on input "Quantia" at bounding box center [167, 352] width 59 height 22
type input "1"
click at [235, 352] on input "Unidade de Medida" at bounding box center [306, 352] width 195 height 22
type input "200"
drag, startPoint x: 200, startPoint y: 367, endPoint x: 133, endPoint y: 368, distance: 67.0
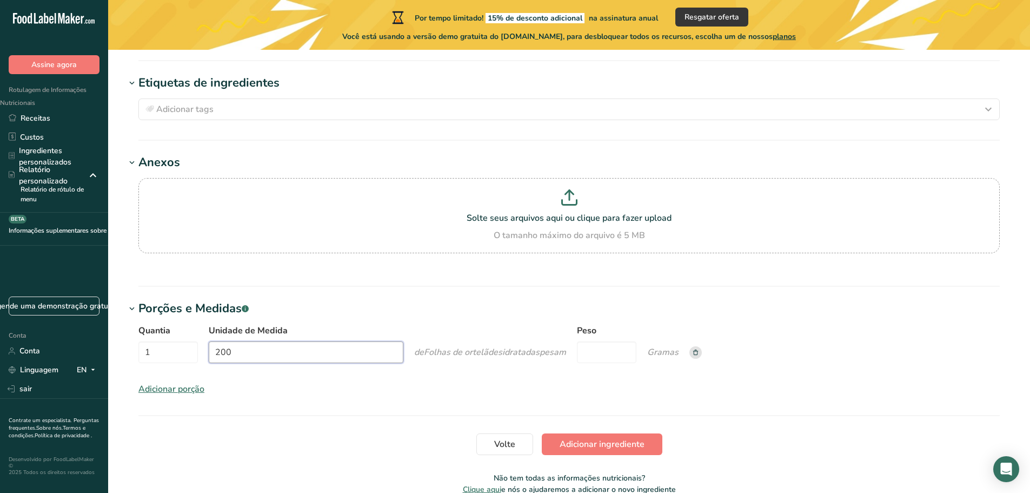
click at [154, 369] on div "Quantia 1 Unidade de Medida 200 de Folhas de ortelã desidratadas pesam Peso Gra…" at bounding box center [568, 346] width 861 height 45
type input "gramas"
click at [608, 345] on input "Peso" at bounding box center [606, 352] width 59 height 22
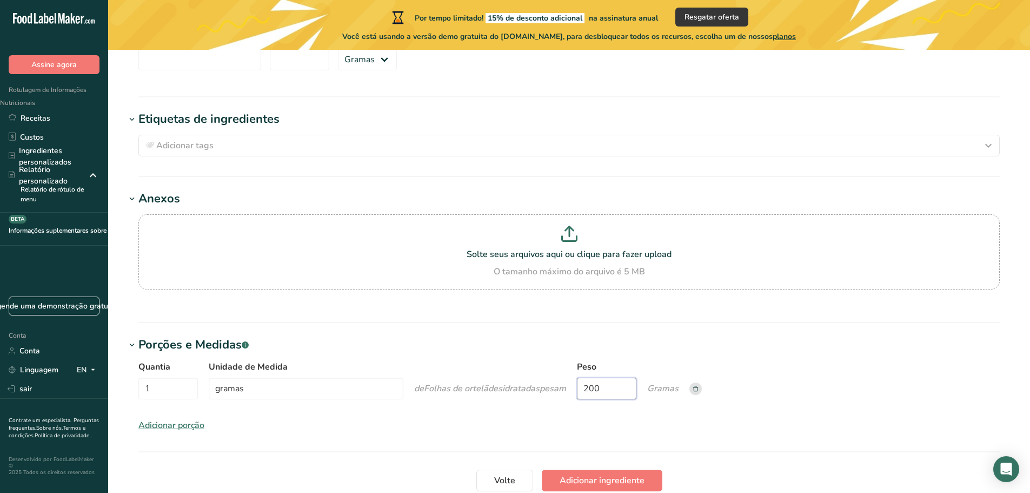
scroll to position [887, 0]
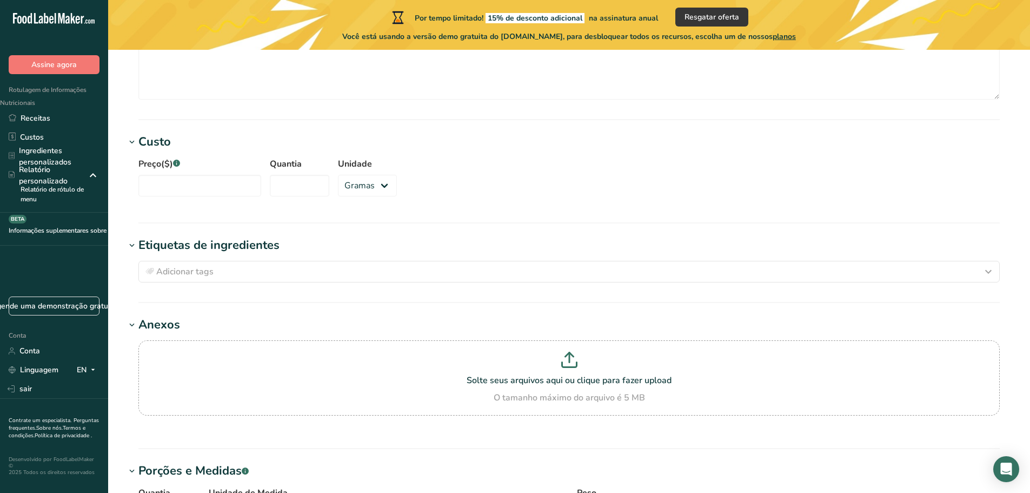
type input "200"
click at [157, 323] on font "Anexos" at bounding box center [159, 324] width 42 height 16
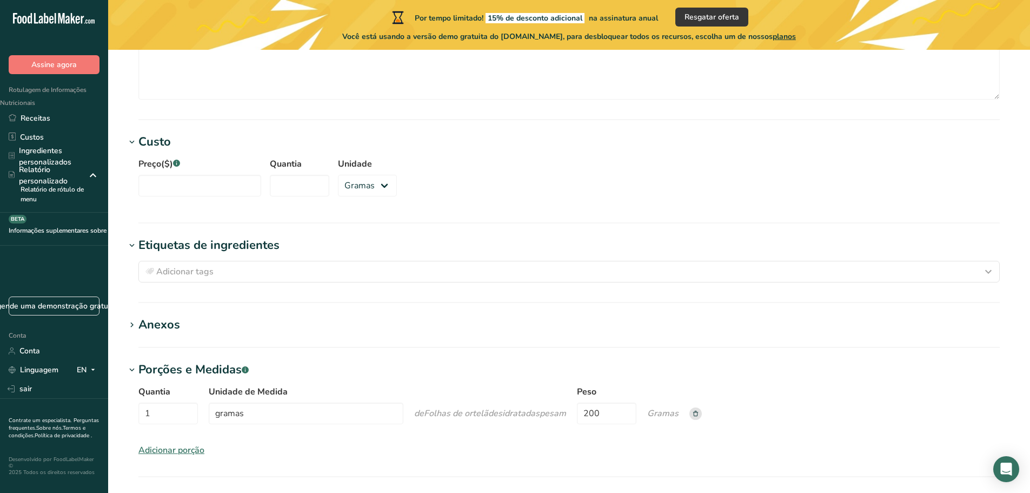
click at [136, 240] on icon at bounding box center [132, 245] width 10 height 15
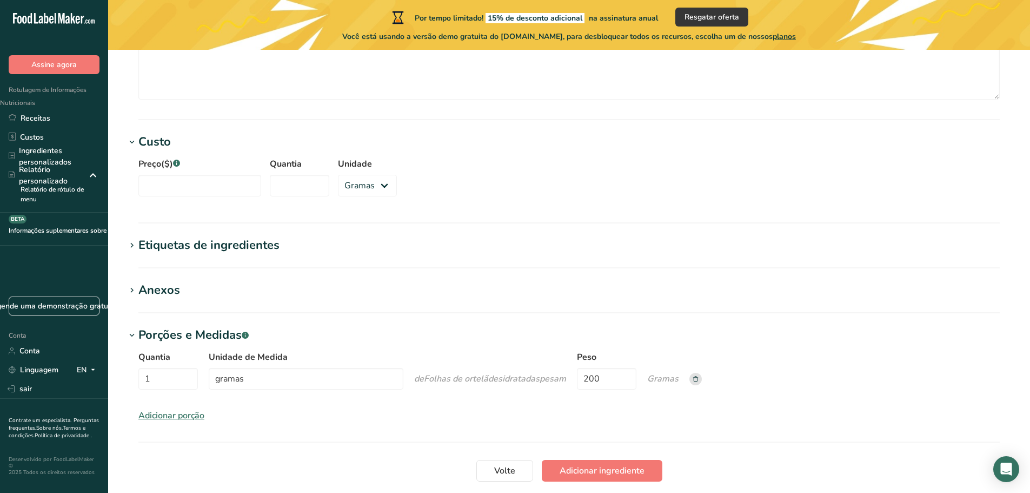
click at [135, 143] on icon at bounding box center [132, 142] width 10 height 15
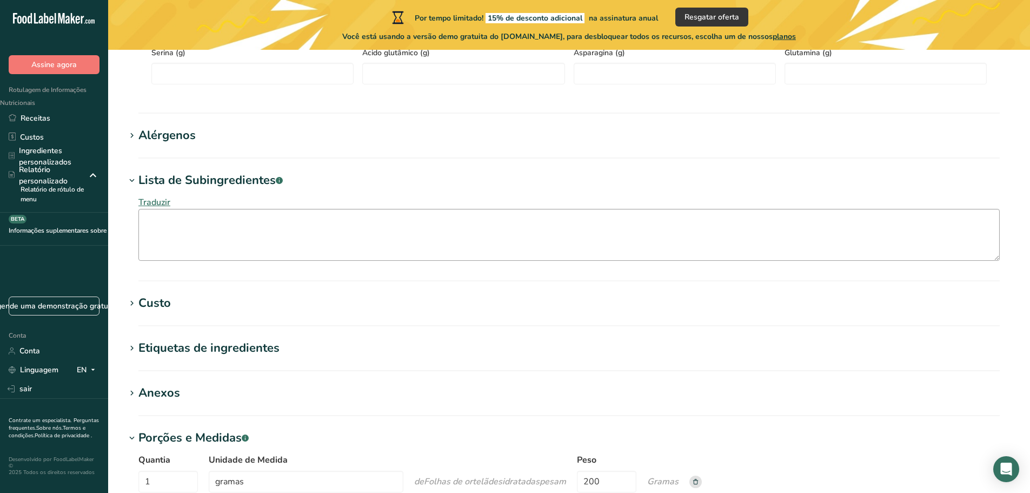
scroll to position [724, 0]
click at [132, 180] on icon at bounding box center [132, 181] width 10 height 15
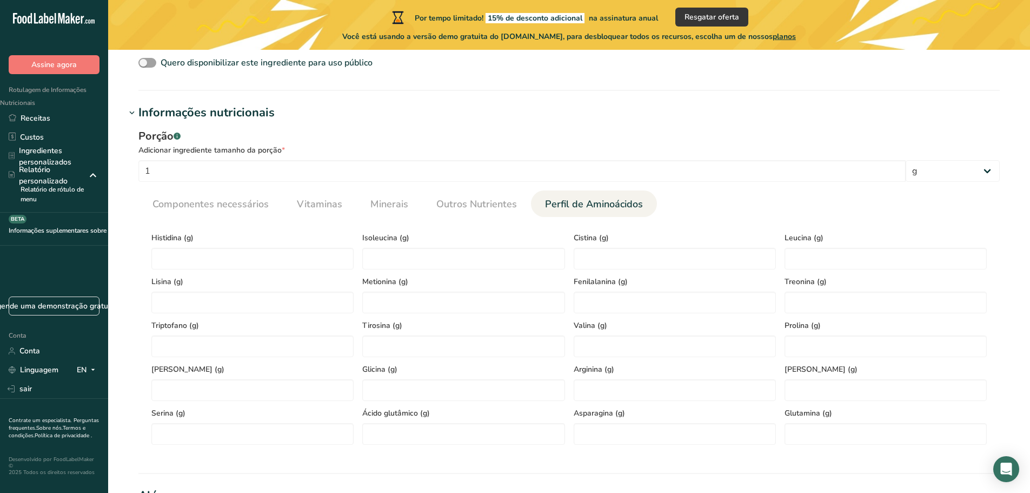
scroll to position [346, 0]
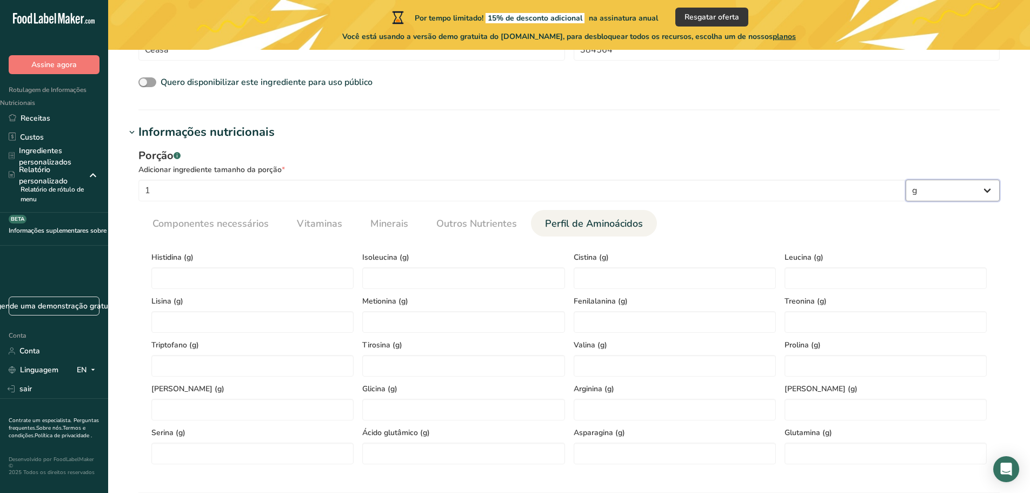
click at [983, 182] on select "g kg mg mcg [GEOGRAPHIC_DATA] onças eu mL fl oz colher de sopa colher de chá [G…" at bounding box center [953, 190] width 94 height 22
drag, startPoint x: 984, startPoint y: 184, endPoint x: 876, endPoint y: 214, distance: 112.1
click at [984, 184] on select "g kg mg mcg [GEOGRAPHIC_DATA] onças eu mL fl oz colher de sopa colher de chá [G…" at bounding box center [953, 190] width 94 height 22
drag, startPoint x: 237, startPoint y: 179, endPoint x: 129, endPoint y: 174, distance: 108.8
click at [141, 177] on div "Porção .a-a{fill:#347362;}.b-a{fill:#fff;} Adicionar ingrediente tamanho da por…" at bounding box center [568, 175] width 861 height 54
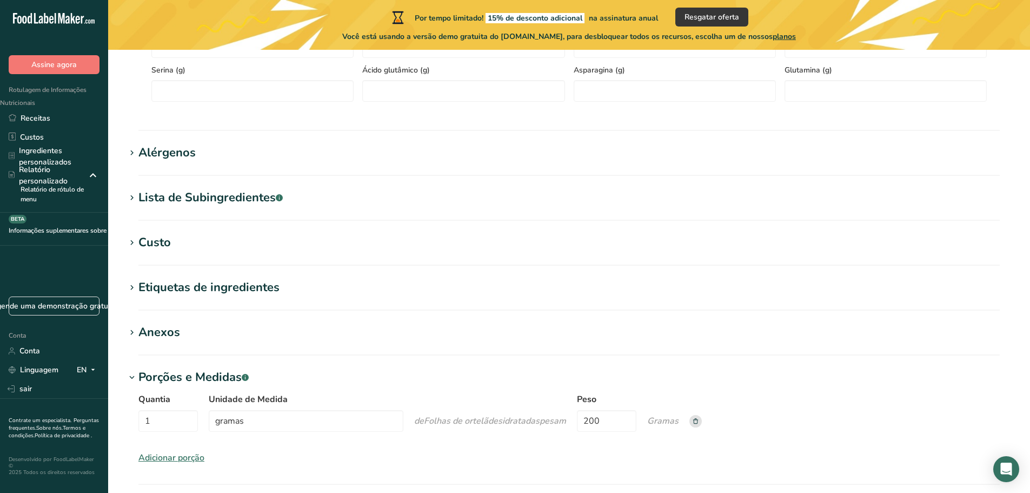
scroll to position [831, 0]
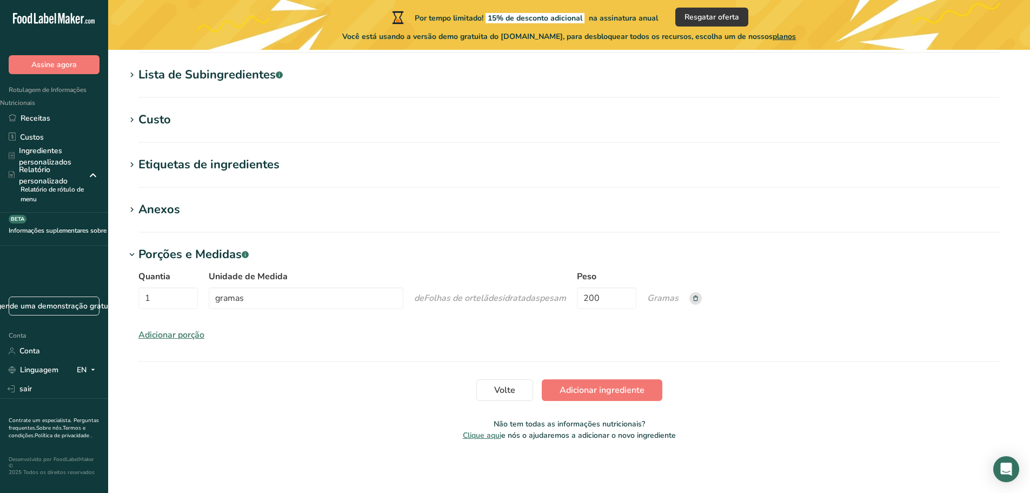
type input "200"
click at [702, 300] on rect at bounding box center [695, 298] width 12 height 12
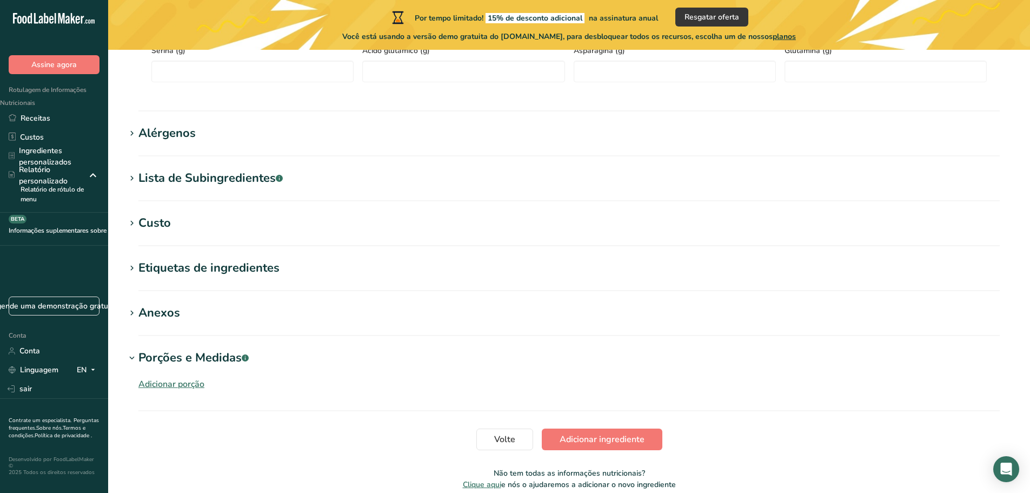
scroll to position [723, 0]
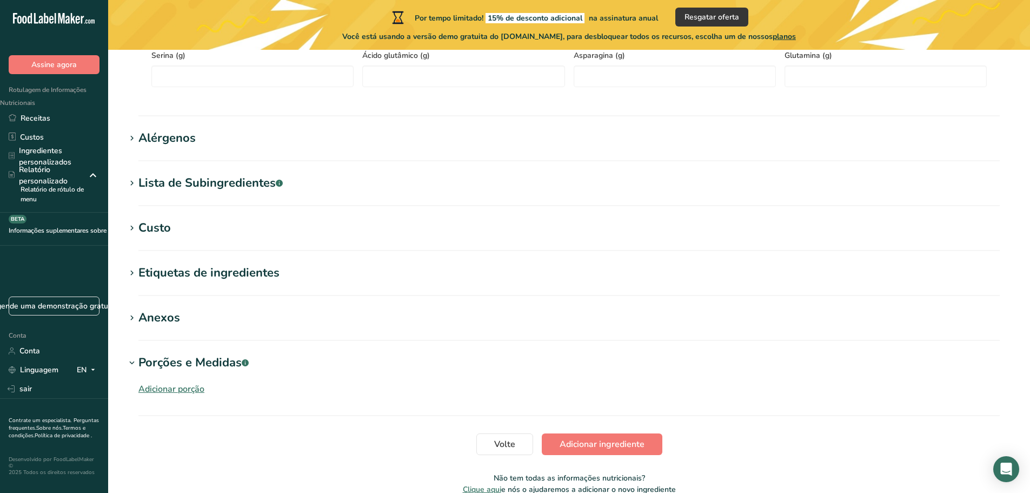
click at [262, 189] on font "Lista de Subingredientes" at bounding box center [206, 183] width 137 height 16
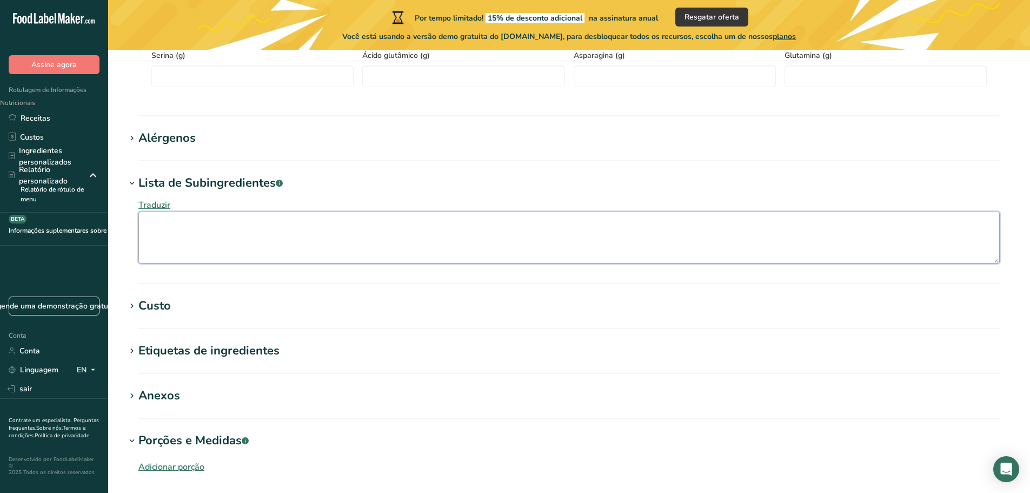
click at [238, 238] on textarea at bounding box center [568, 237] width 861 height 52
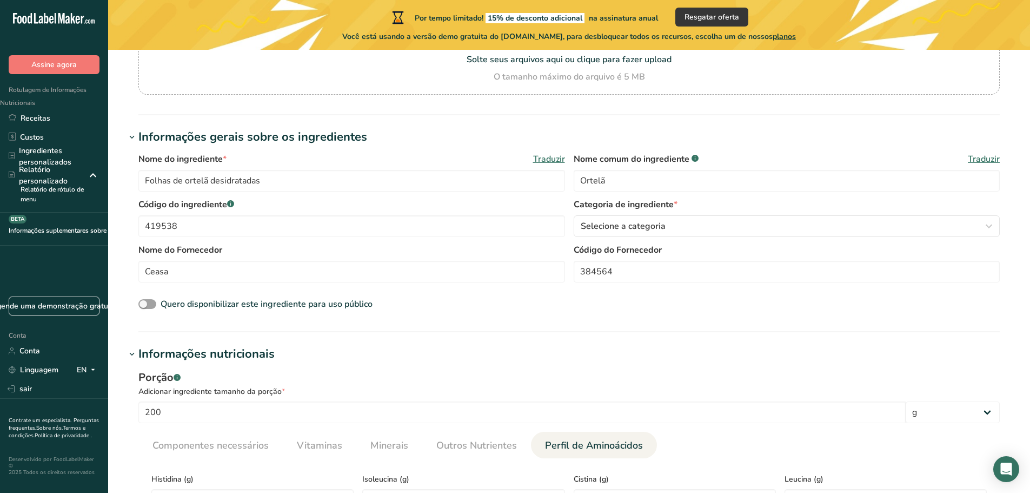
scroll to position [128, 0]
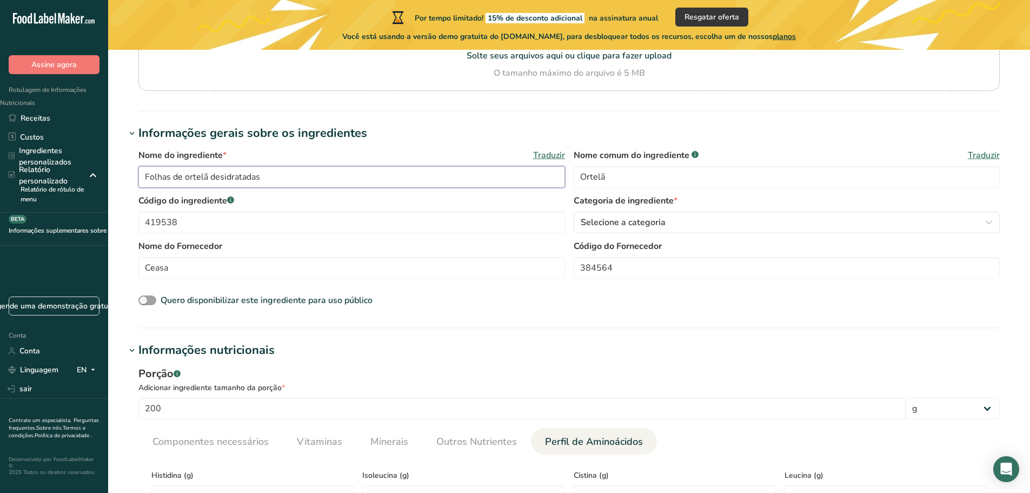
drag, startPoint x: 268, startPoint y: 176, endPoint x: 122, endPoint y: 190, distance: 146.6
type input "Blend de chá"
drag, startPoint x: 615, startPoint y: 172, endPoint x: 520, endPoint y: 185, distance: 96.6
click at [526, 188] on div "Nome do ingrediente * Traduzir Blend de chá Nome comum do ingrediente .a-a{fill…" at bounding box center [568, 171] width 861 height 45
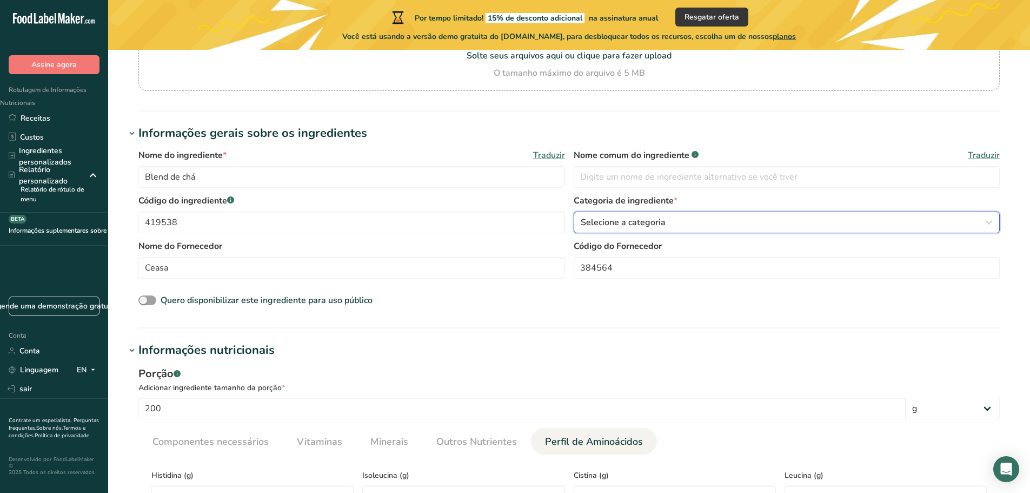
click at [616, 221] on font "Selecione a categoria" at bounding box center [623, 222] width 85 height 12
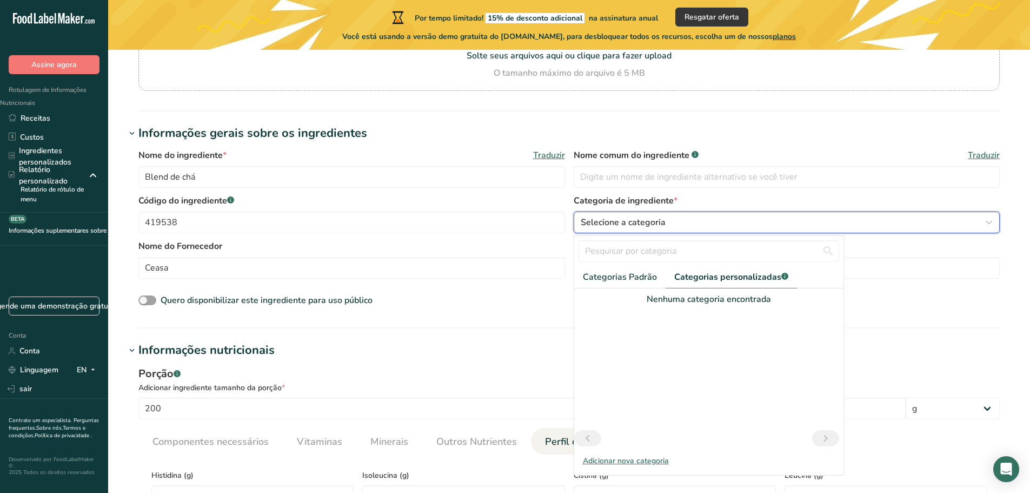
click at [616, 221] on font "Selecione a categoria" at bounding box center [623, 222] width 85 height 12
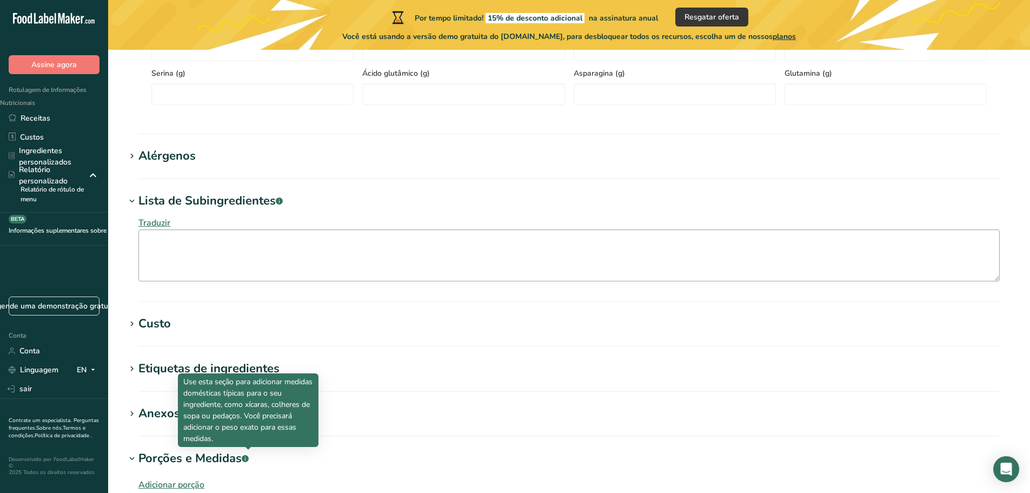
scroll to position [693, 0]
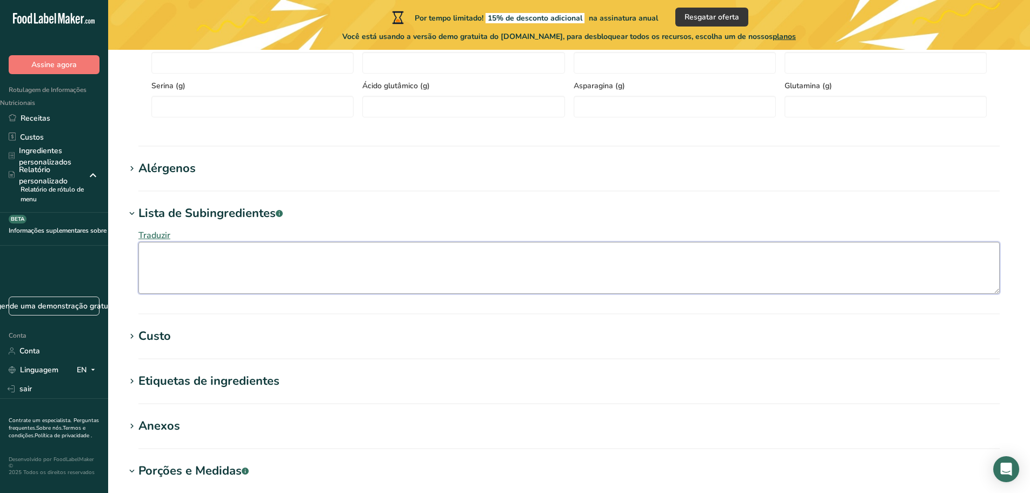
click at [251, 273] on textarea at bounding box center [568, 268] width 861 height 52
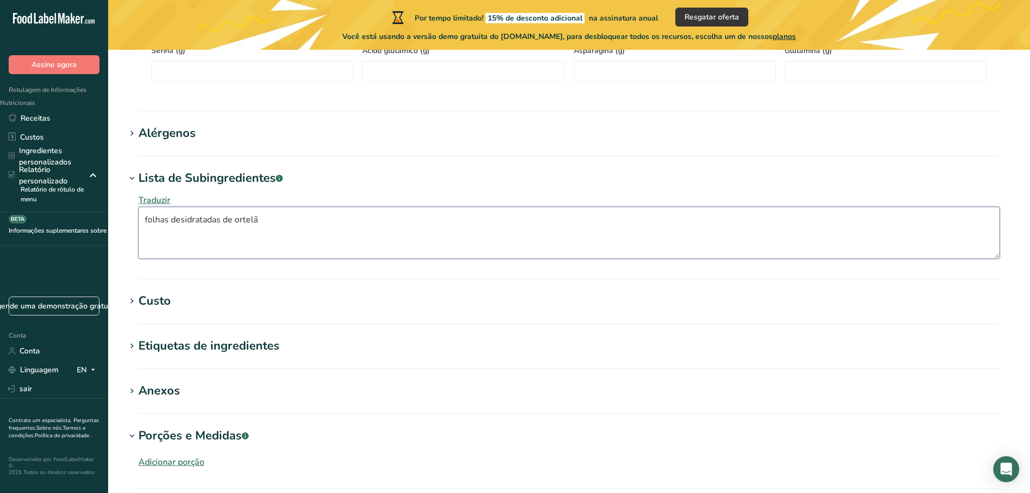
scroll to position [747, 0]
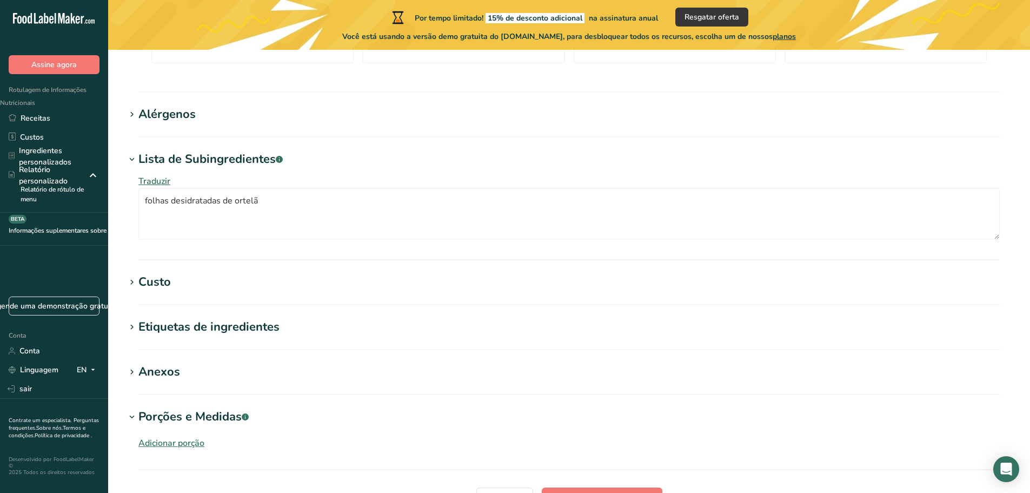
click at [249, 319] on font "Etiquetas de ingredientes" at bounding box center [208, 326] width 141 height 16
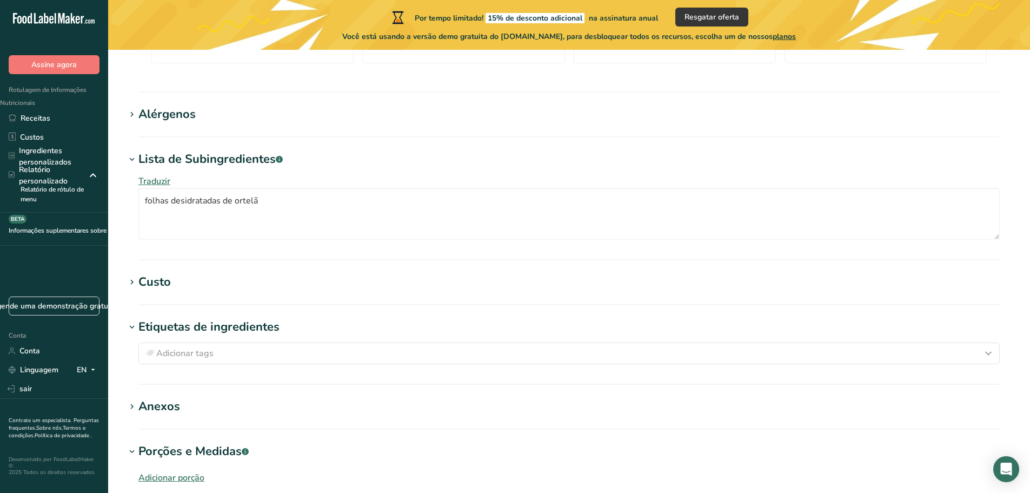
click at [234, 319] on font "Etiquetas de ingredientes" at bounding box center [208, 326] width 141 height 16
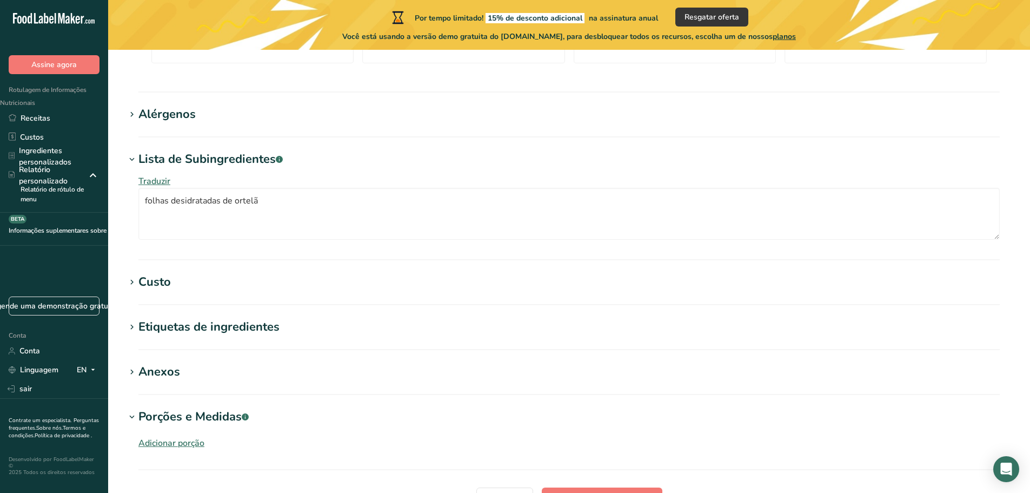
click at [166, 367] on font "Anexos" at bounding box center [159, 371] width 42 height 16
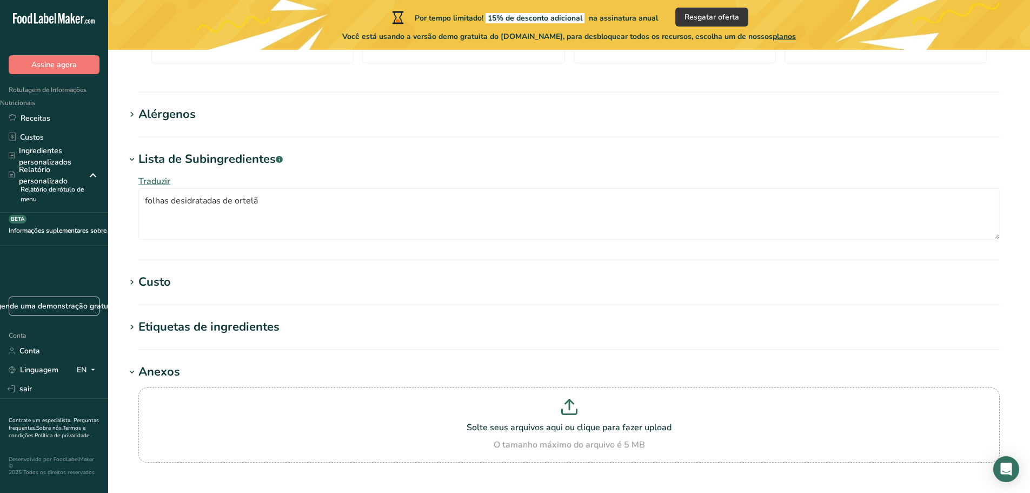
click at [166, 367] on font "Anexos" at bounding box center [159, 371] width 42 height 16
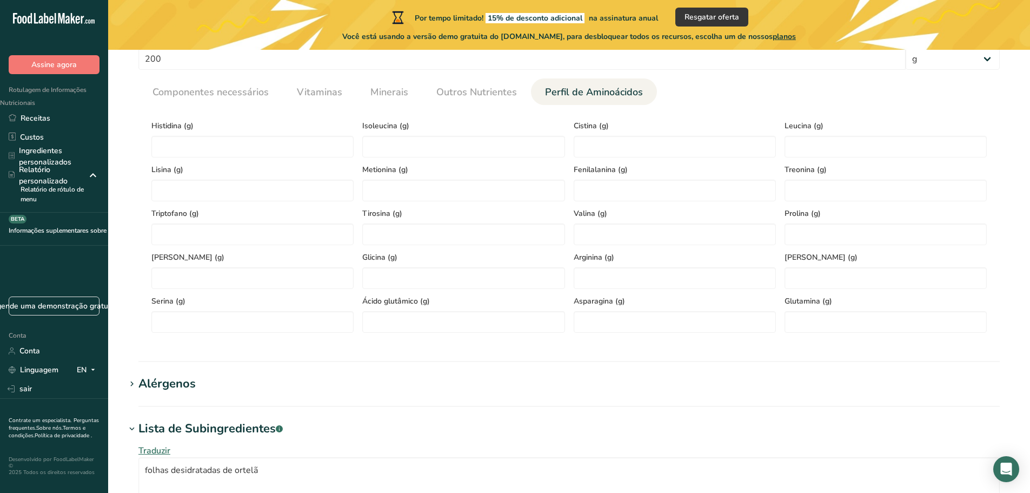
scroll to position [476, 0]
click at [175, 381] on font "Alérgenos" at bounding box center [166, 384] width 57 height 16
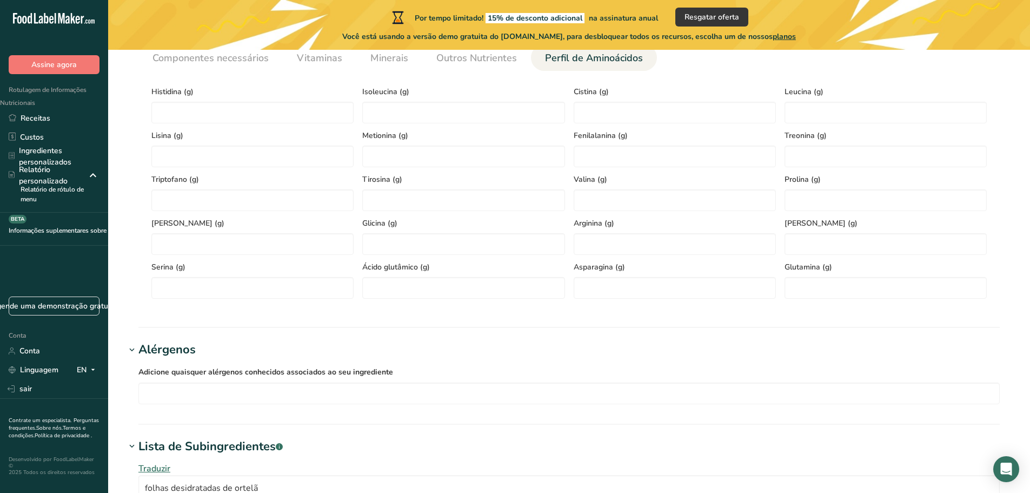
scroll to position [530, 0]
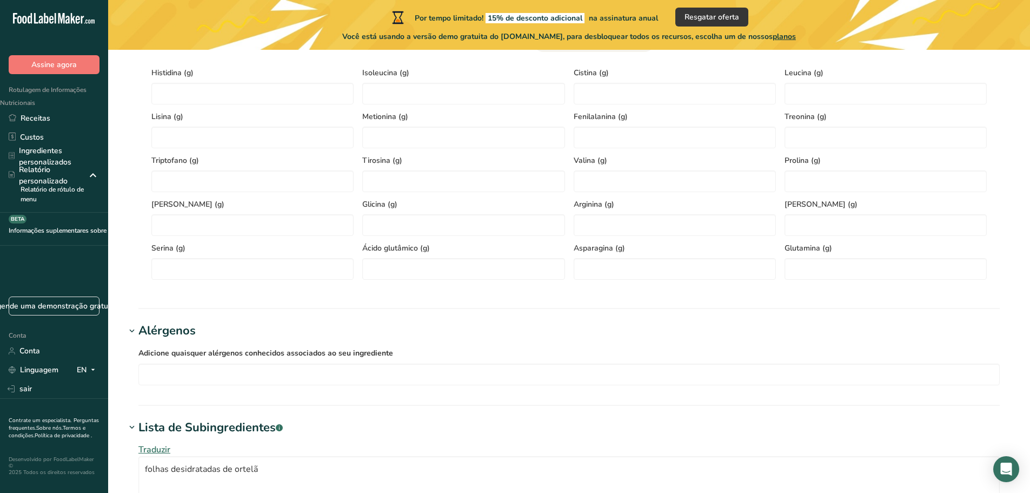
click at [161, 337] on font "Alérgenos" at bounding box center [166, 330] width 57 height 16
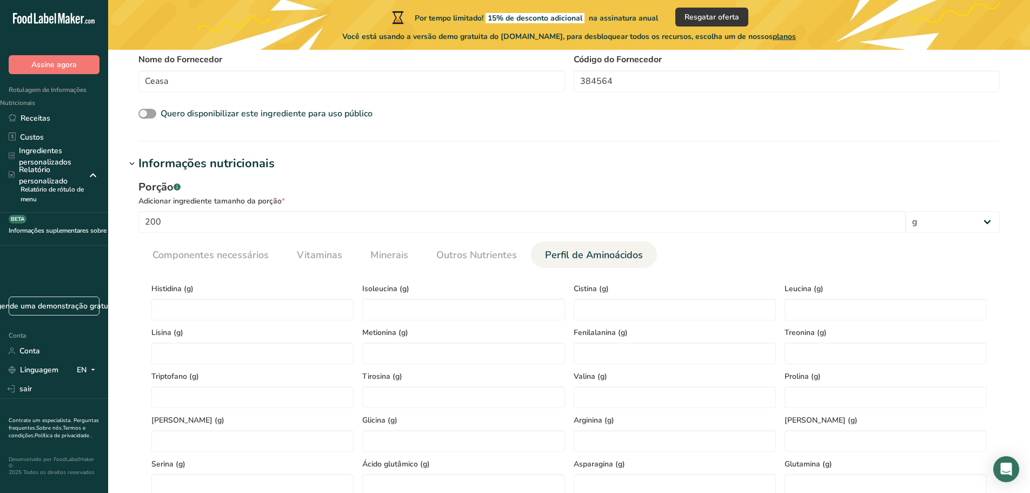
scroll to position [314, 0]
click at [134, 168] on icon at bounding box center [132, 164] width 10 height 15
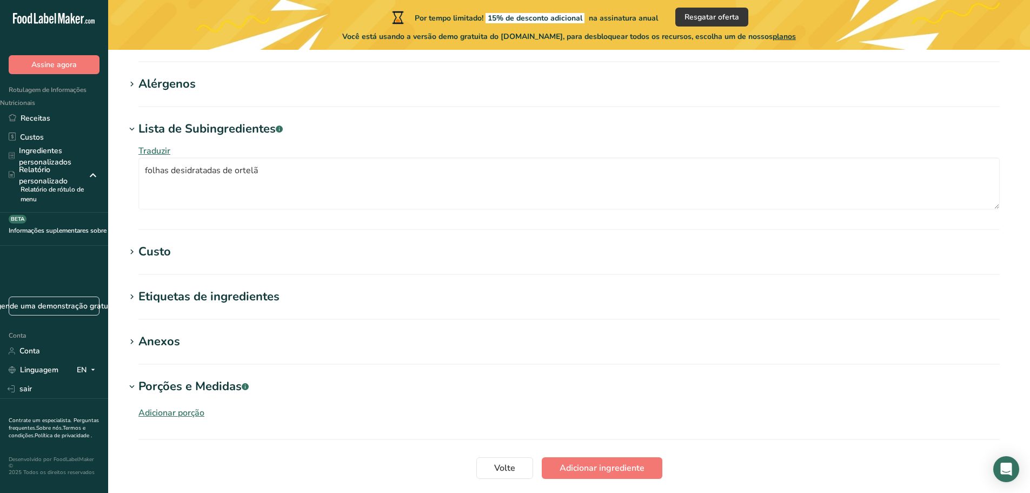
scroll to position [378, 0]
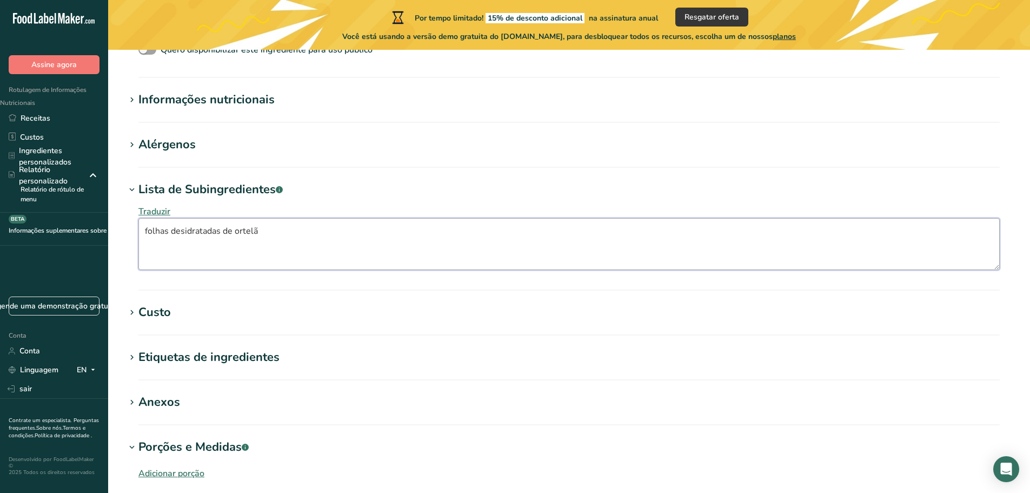
click at [283, 239] on textarea "folhas desidratadas de ortelã" at bounding box center [568, 244] width 861 height 52
paste textarea "nstruções de preparo (ex: infusionar em água quente por no mínimo 5 minutos),"
click at [157, 262] on textarea "folhas desidratadas de ortelã folhas desidratas de capim cidreira camomila nstr…" at bounding box center [568, 244] width 861 height 52
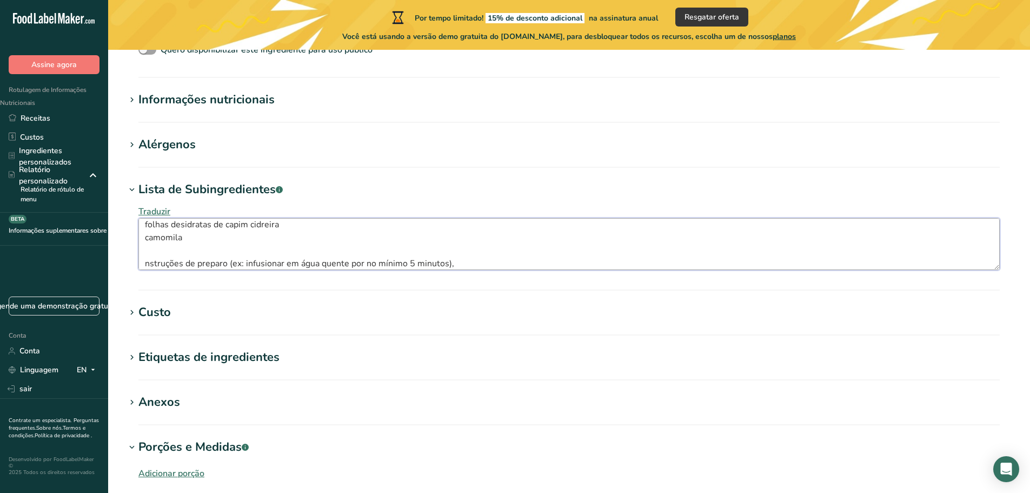
click at [145, 264] on textarea "folhas desidratadas de ortelã folhas desidratas de capim cidreira camomila nstr…" at bounding box center [568, 244] width 861 height 52
drag, startPoint x: 247, startPoint y: 261, endPoint x: 229, endPoint y: 263, distance: 18.5
click at [229, 263] on textarea "folhas desidratadas de ortelã folhas desidratas de capim cidreira camomila Inst…" at bounding box center [568, 244] width 861 height 52
click at [475, 256] on textarea "folhas desidratadas de ortelã folhas desidratas de capim cidreira camomila Inst…" at bounding box center [568, 244] width 861 height 52
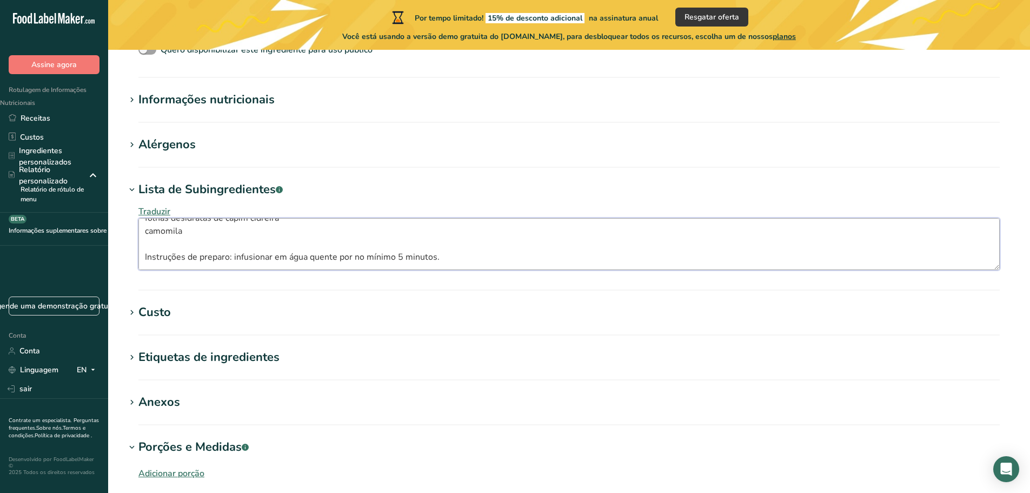
scroll to position [33, 0]
paste textarea "avisos de segurança (ex: gestantes devem consultar médico antes do consumo, man…"
click at [147, 259] on textarea "folhas desidratadas de ortelã folhas desidratas de capim cidreira camomila Inst…" at bounding box center [568, 244] width 861 height 52
drag, startPoint x: 239, startPoint y: 259, endPoint x: 225, endPoint y: 258, distance: 14.7
click at [225, 258] on textarea "folhas desidratadas de ortelã folhas desidratas de capim cidreira camomila Inst…" at bounding box center [568, 244] width 861 height 52
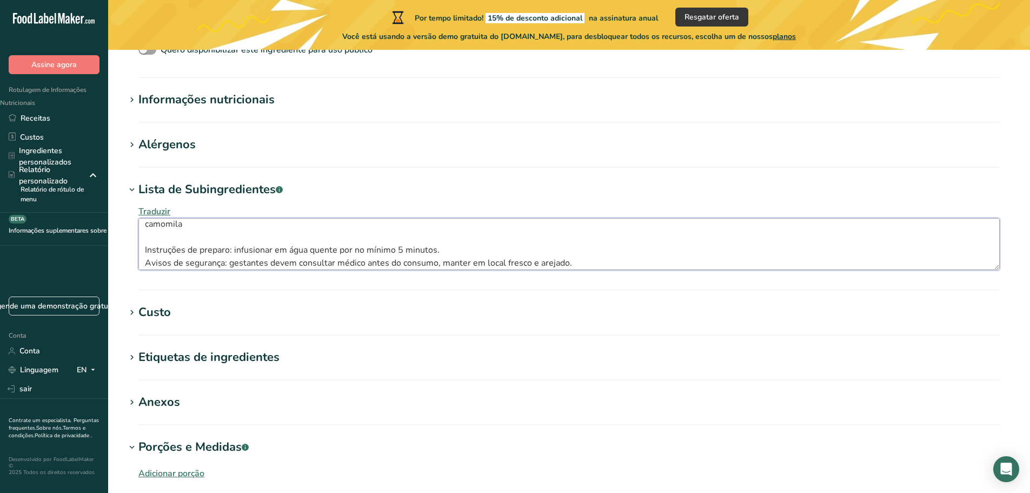
click at [580, 265] on textarea "folhas desidratadas de ortelã folhas desidratas de capim cidreira camomila Inst…" at bounding box center [568, 244] width 861 height 52
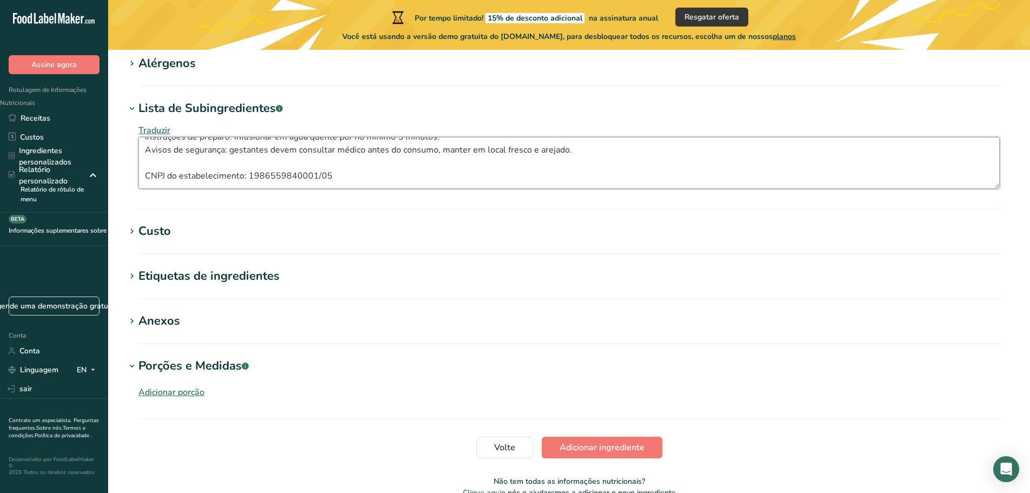
scroll to position [517, 0]
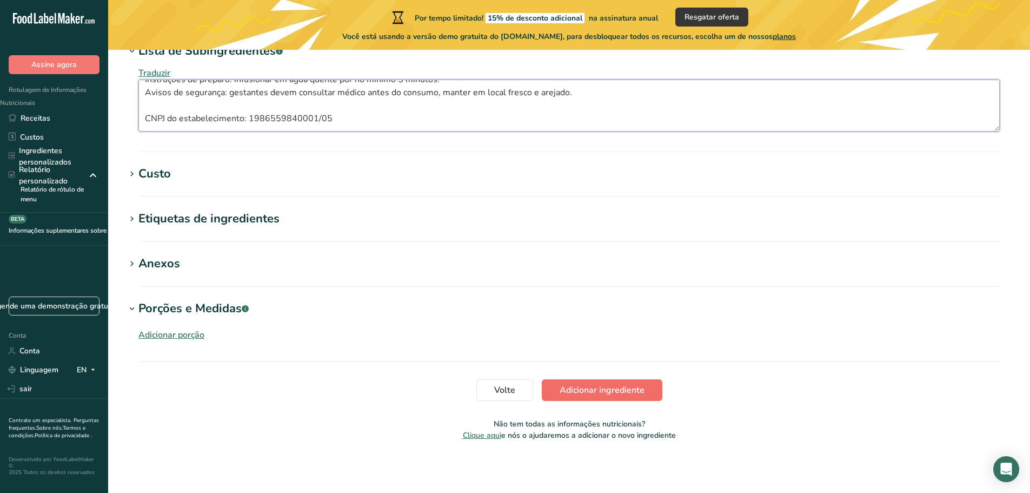
type textarea "folhas desidratadas de ortelã folhas desidratas de capim cidreira camomila Inst…"
click at [610, 394] on font "Adicionar ingrediente" at bounding box center [602, 390] width 85 height 12
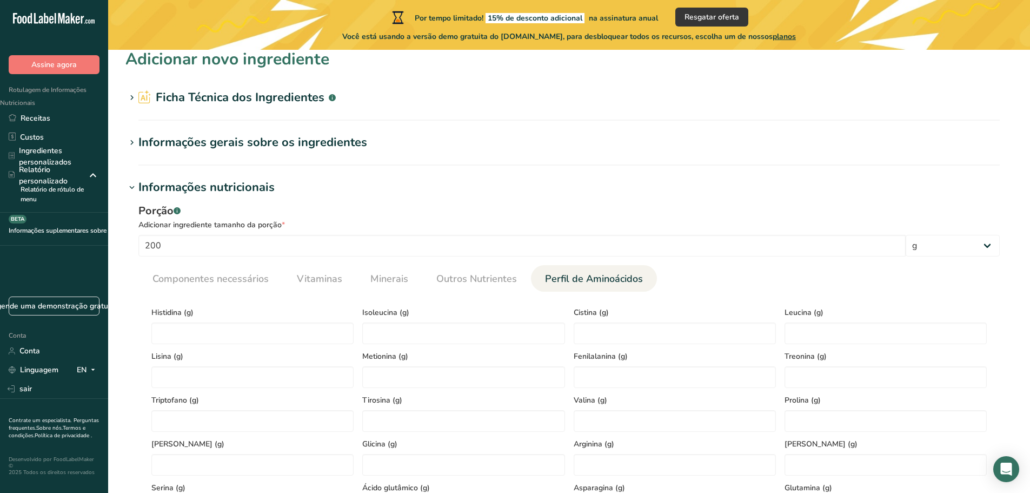
scroll to position [0, 0]
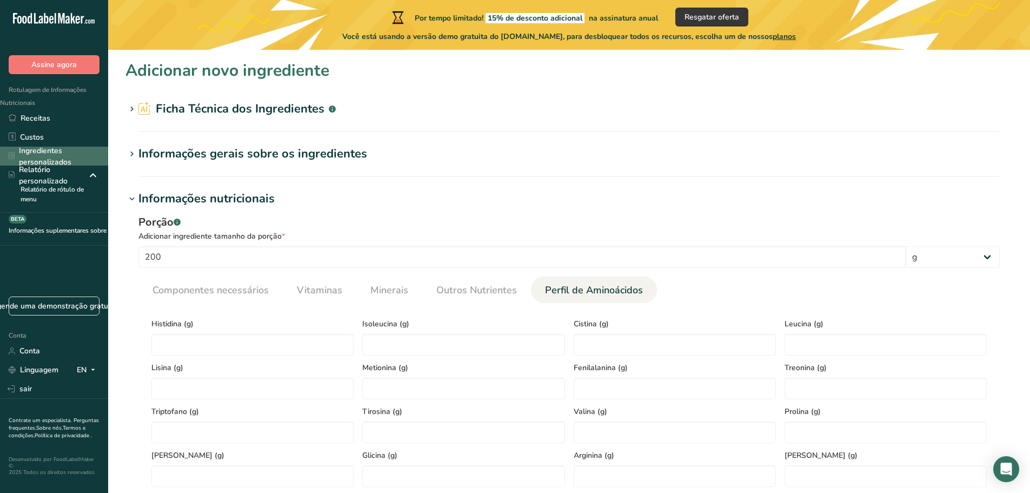
click at [42, 159] on font "Ingredientes personalizados" at bounding box center [45, 156] width 52 height 22
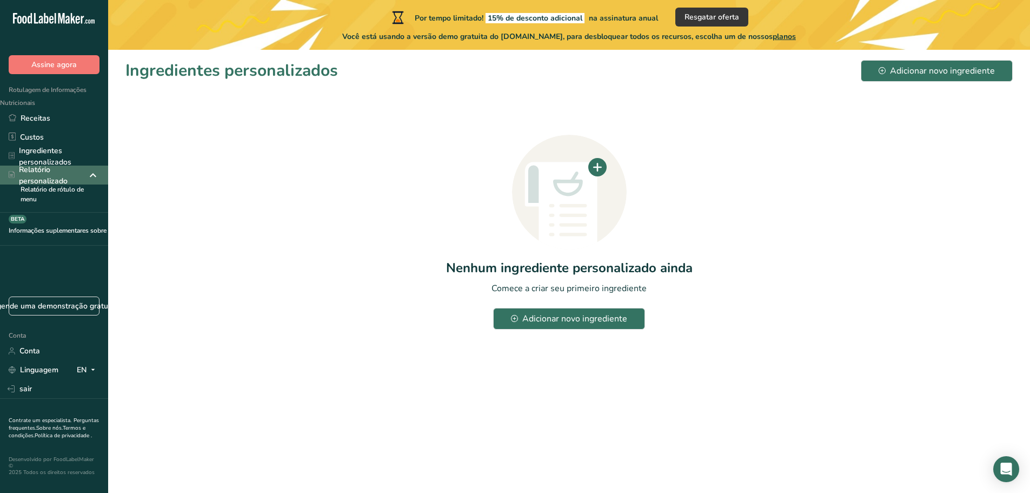
click at [44, 176] on font "Relatório personalizado" at bounding box center [43, 175] width 49 height 22
click at [43, 159] on font "Ingredientes personalizados" at bounding box center [45, 156] width 52 height 22
click at [45, 156] on font "Ingredientes personalizados" at bounding box center [59, 156] width 81 height 23
click at [56, 136] on link "Custos" at bounding box center [54, 137] width 108 height 19
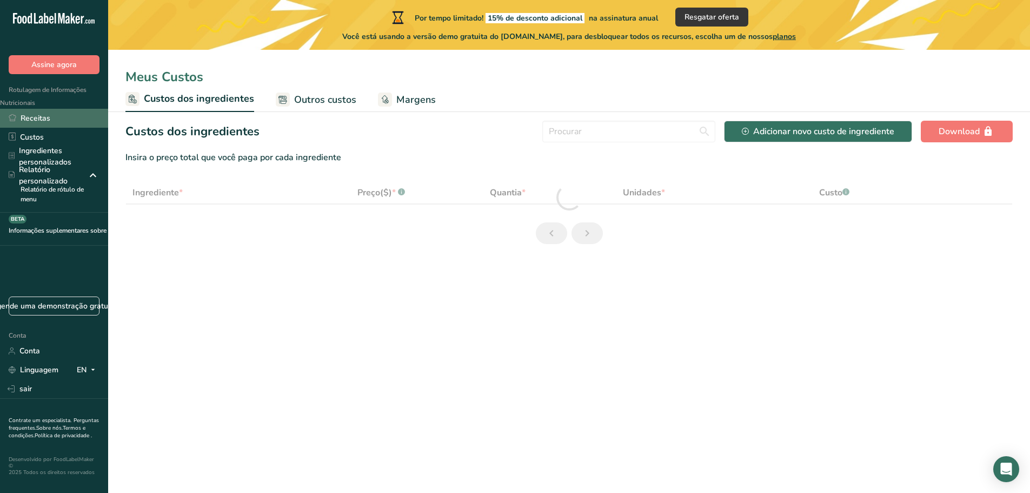
click at [52, 115] on link "Receitas" at bounding box center [54, 118] width 108 height 19
select select "1"
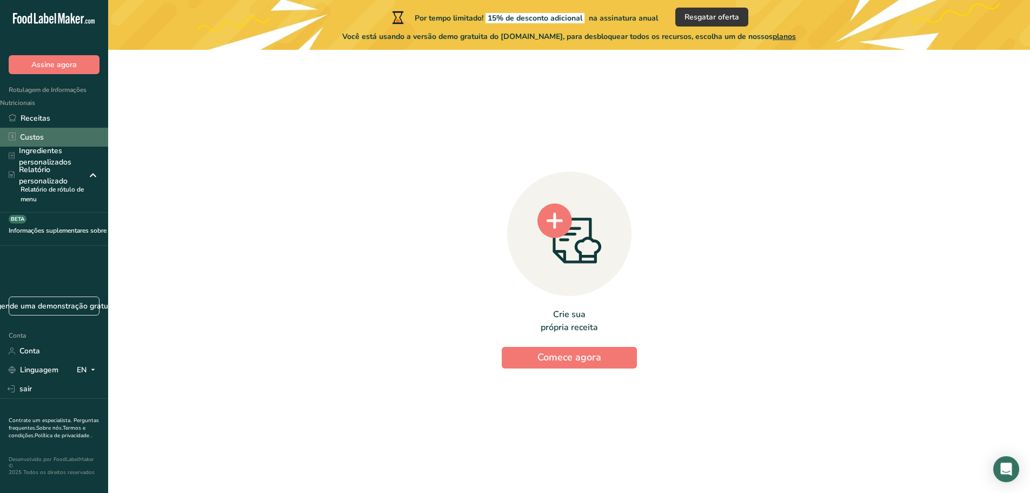
click at [54, 133] on link "Custos" at bounding box center [54, 137] width 108 height 19
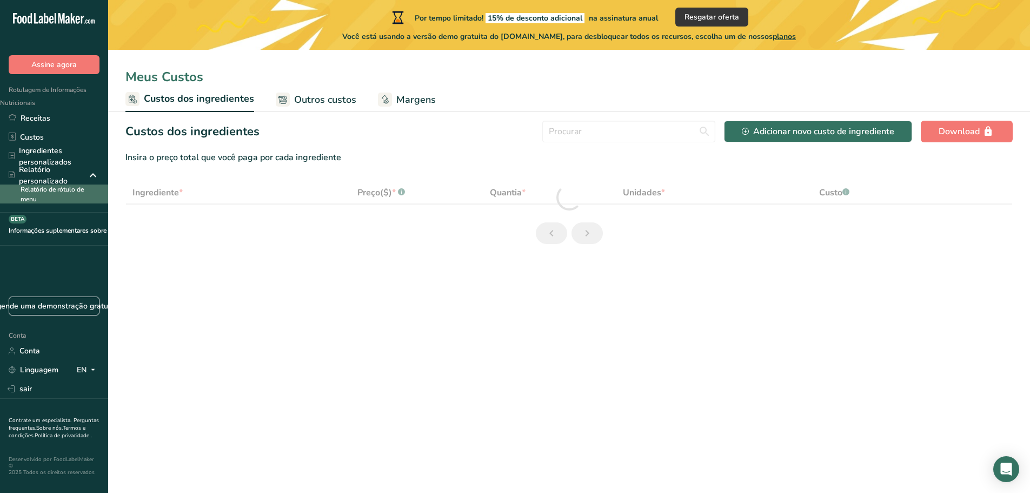
select select "1"
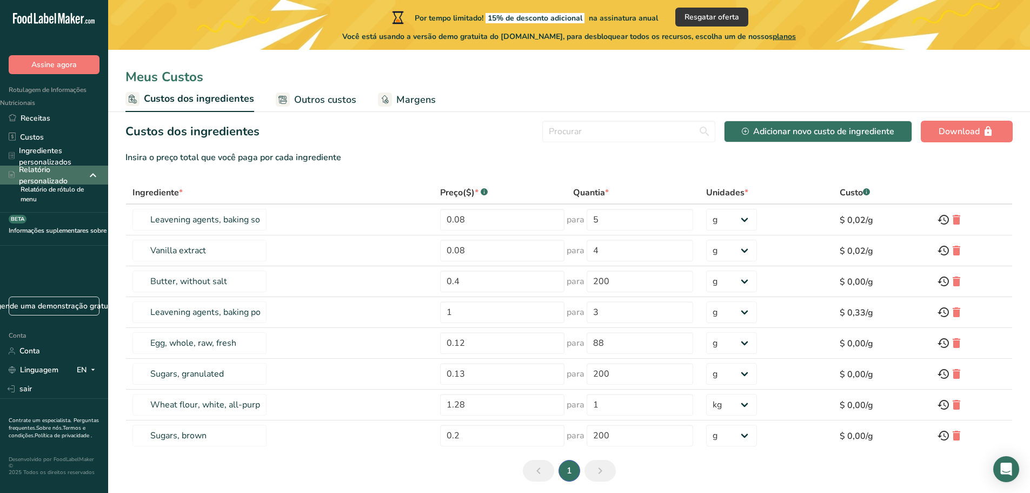
click at [57, 169] on font "Relatório personalizado" at bounding box center [53, 175] width 68 height 23
click at [55, 159] on font "Ingredientes personalizados" at bounding box center [45, 156] width 52 height 22
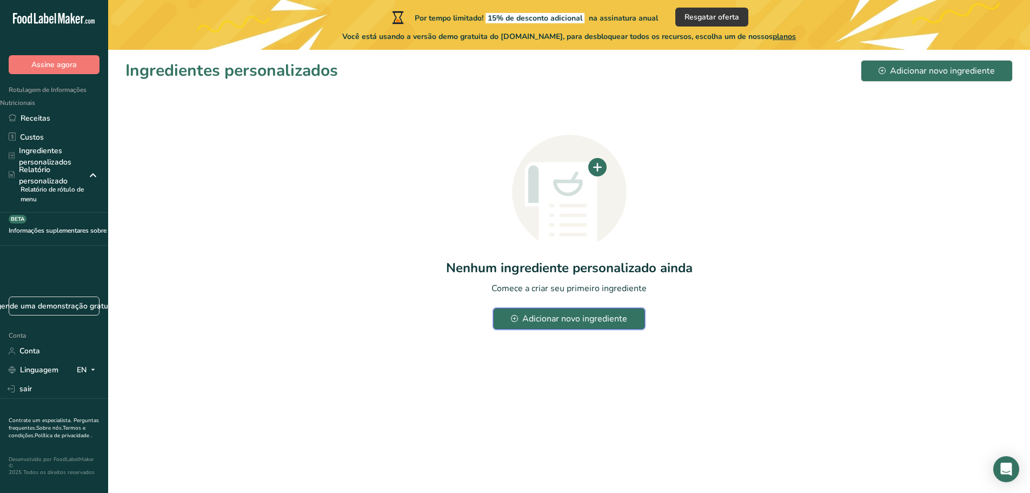
click at [582, 328] on button "Adicionar novo ingrediente" at bounding box center [569, 319] width 152 height 22
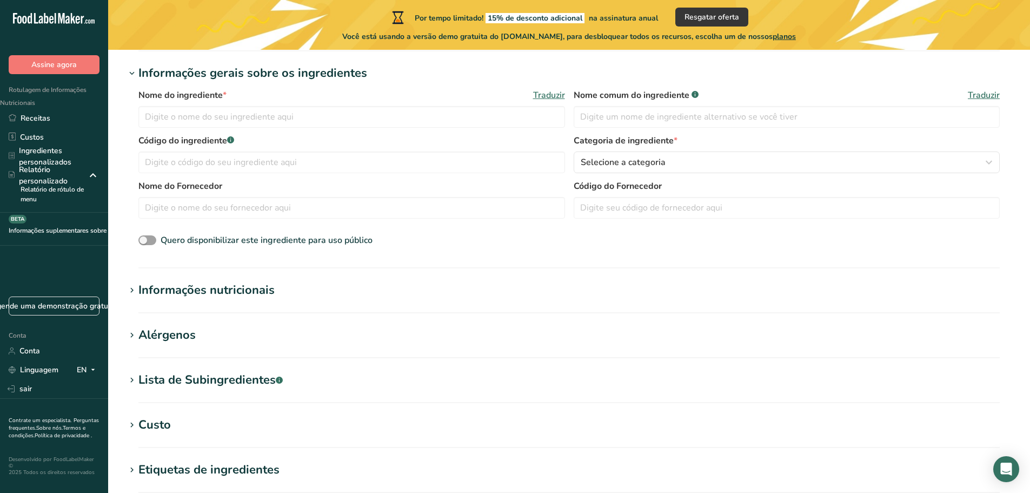
scroll to position [409, 0]
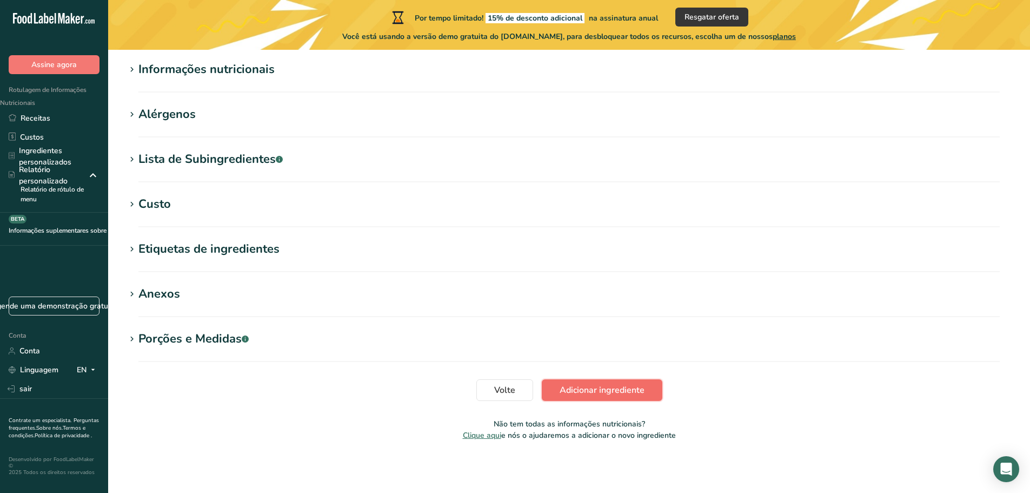
click at [622, 387] on font "Adicionar ingrediente" at bounding box center [602, 390] width 85 height 12
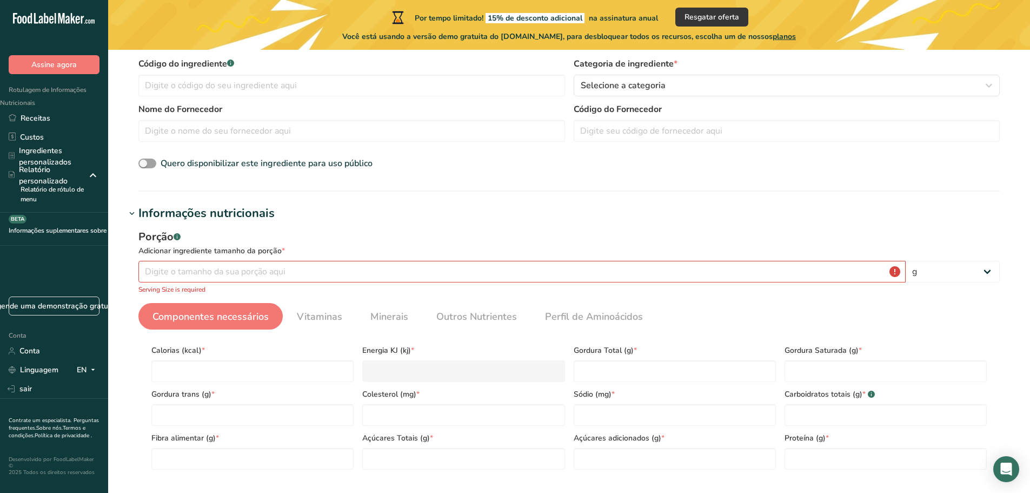
scroll to position [252, 0]
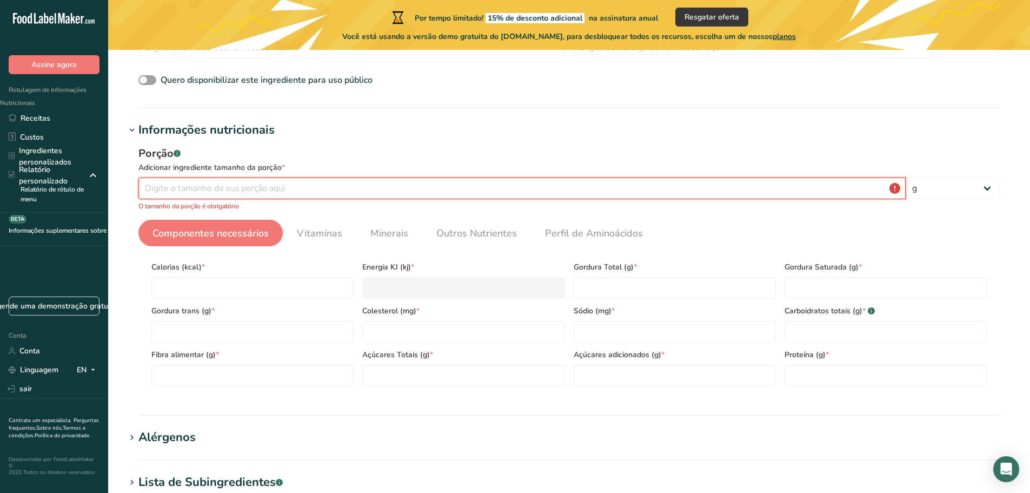
click at [309, 192] on input "number" at bounding box center [521, 188] width 767 height 22
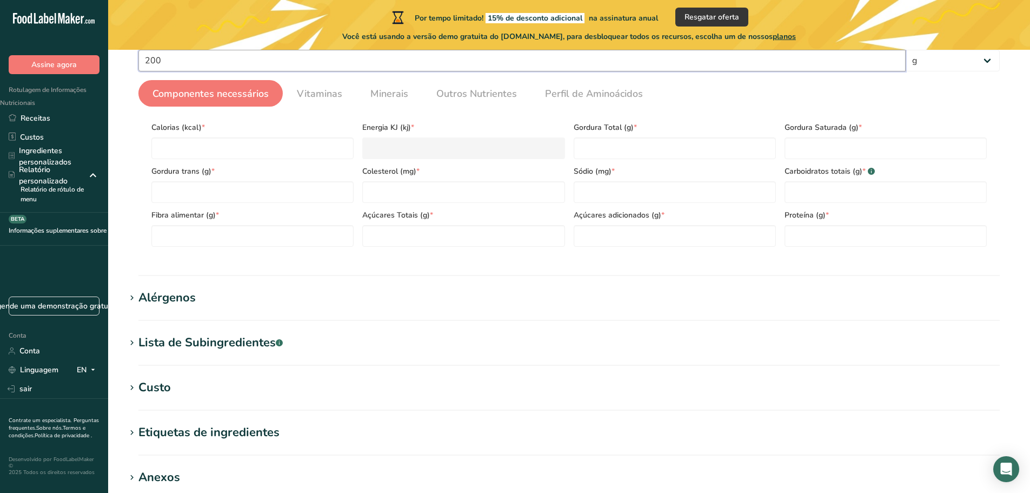
scroll to position [563, 0]
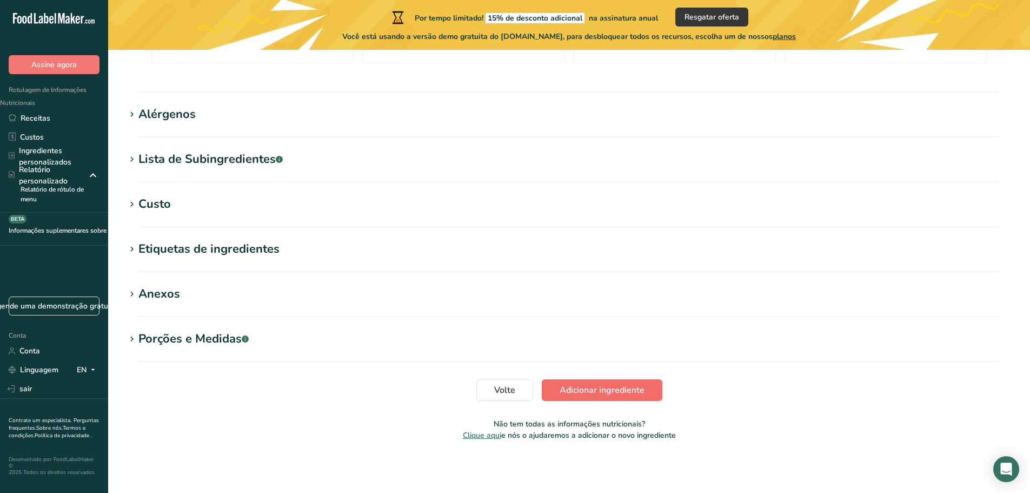
type input "200"
click at [599, 389] on font "Adicionar ingrediente" at bounding box center [602, 390] width 85 height 12
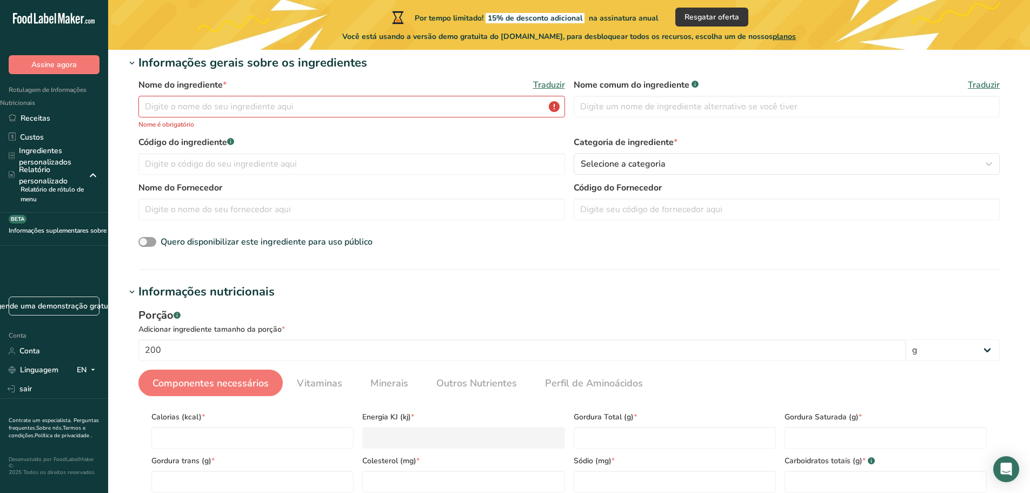
scroll to position [0, 0]
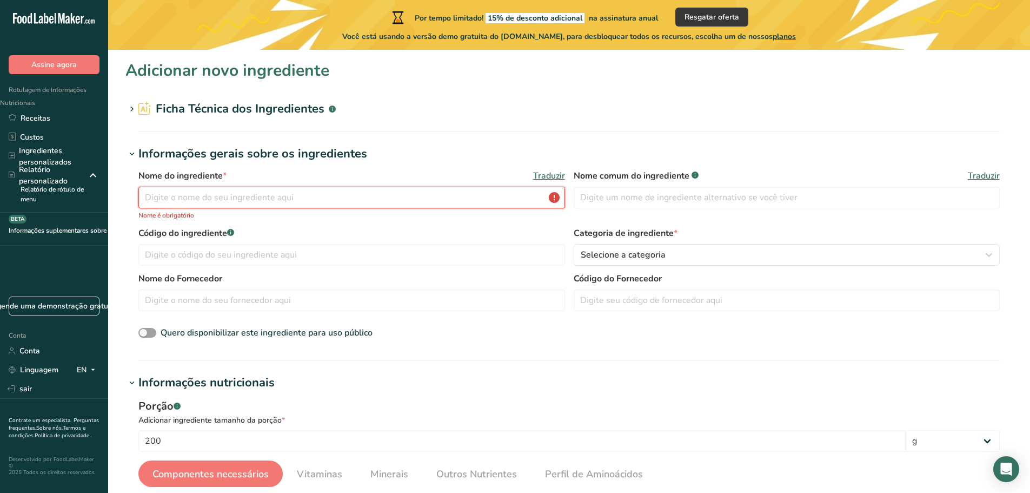
click at [281, 197] on input "text" at bounding box center [351, 198] width 427 height 22
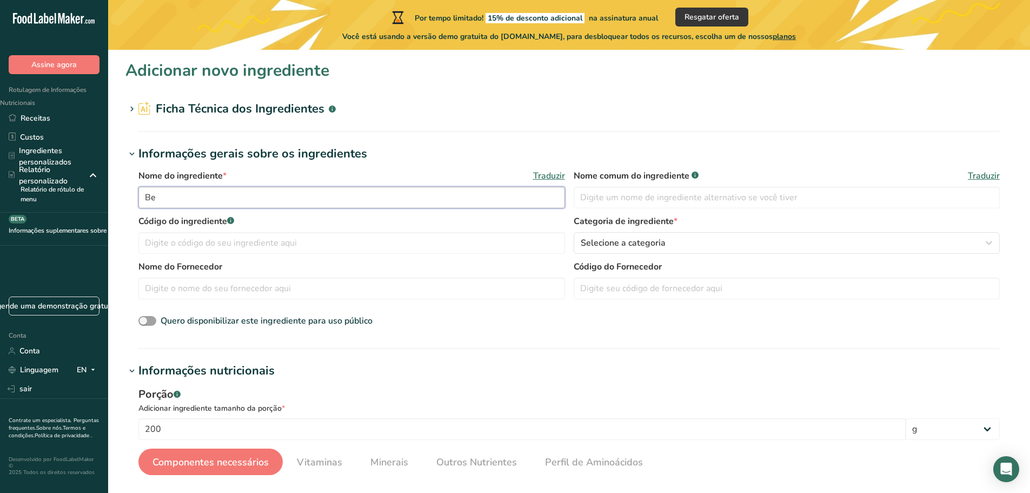
type input "B"
type input "Blend"
click at [640, 195] on input "text" at bounding box center [787, 198] width 427 height 22
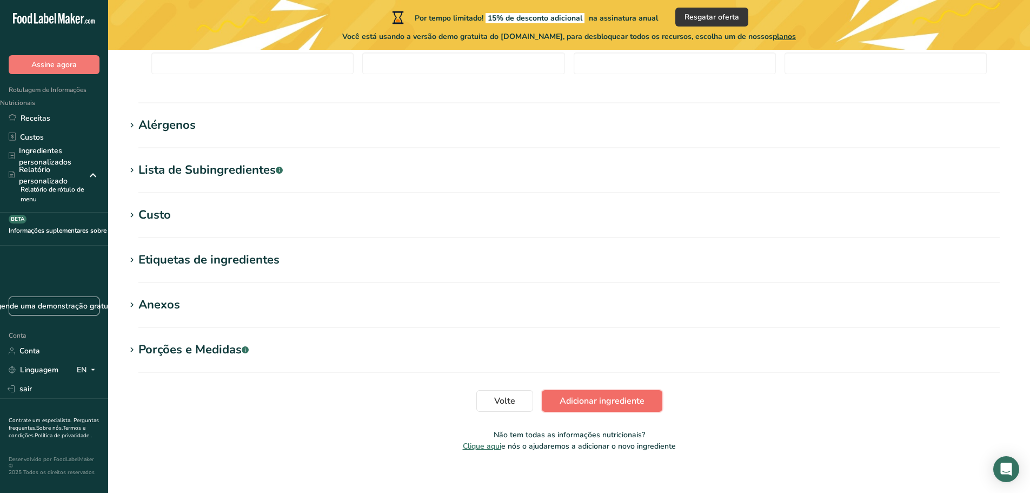
click at [625, 395] on font "Adicionar ingrediente" at bounding box center [602, 401] width 85 height 12
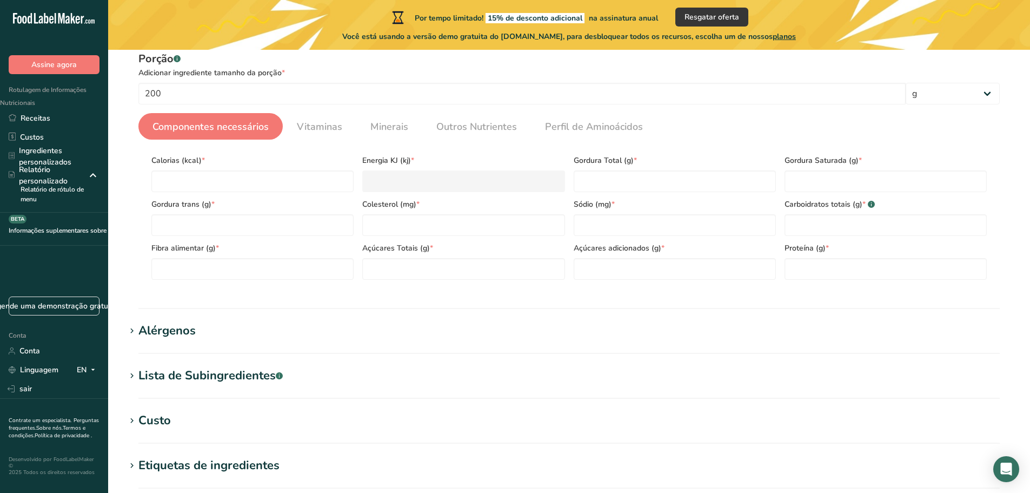
scroll to position [380, 0]
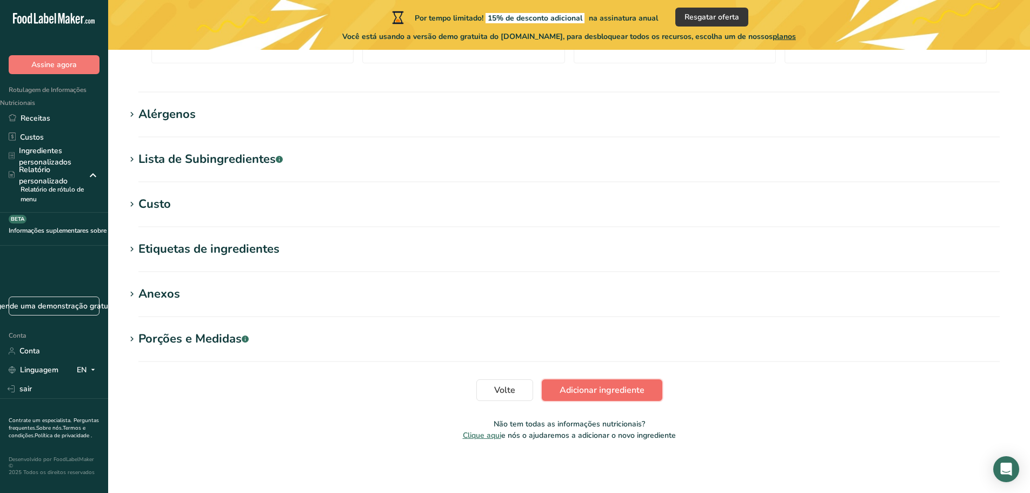
click at [618, 383] on span "Adicionar ingrediente" at bounding box center [602, 389] width 85 height 13
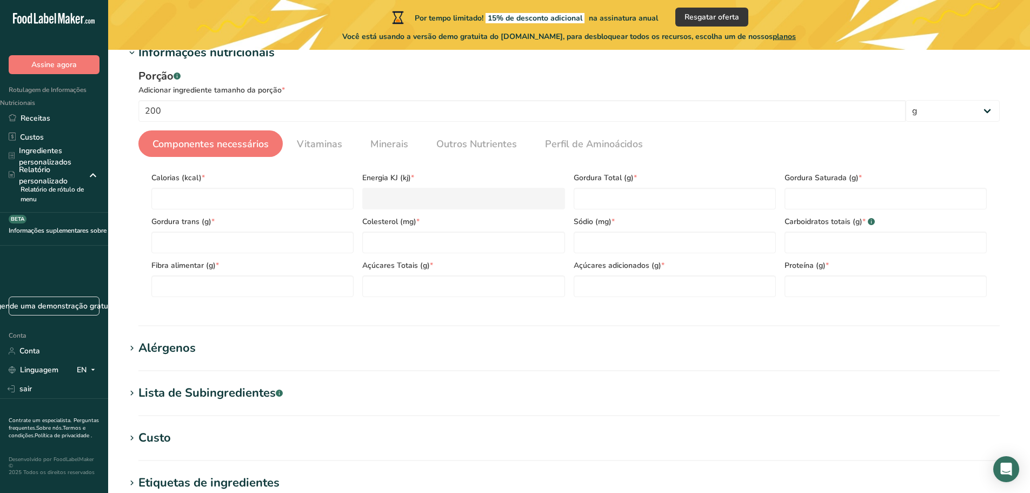
scroll to position [162, 0]
